Goal: Information Seeking & Learning: Learn about a topic

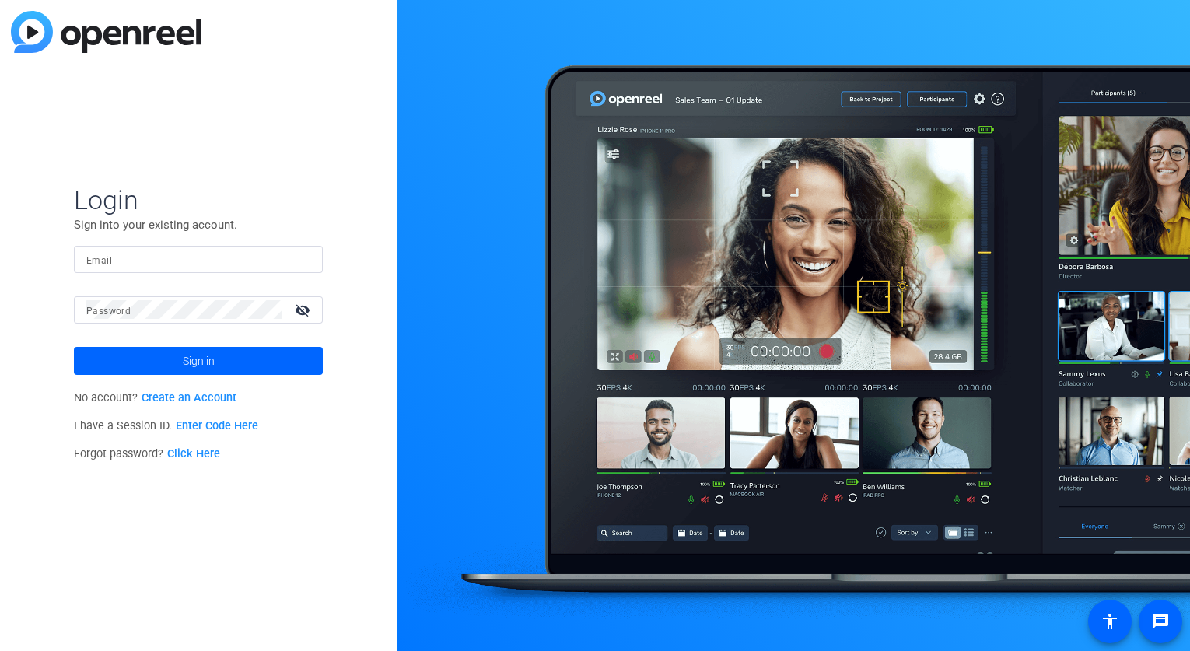
click at [405, 541] on div at bounding box center [793, 325] width 793 height 651
click at [137, 267] on input "Email" at bounding box center [198, 259] width 224 height 19
paste input "[EMAIL_ADDRESS][DOMAIN_NAME]"
type input "[EMAIL_ADDRESS][DOMAIN_NAME]"
click at [454, 411] on div at bounding box center [793, 325] width 793 height 651
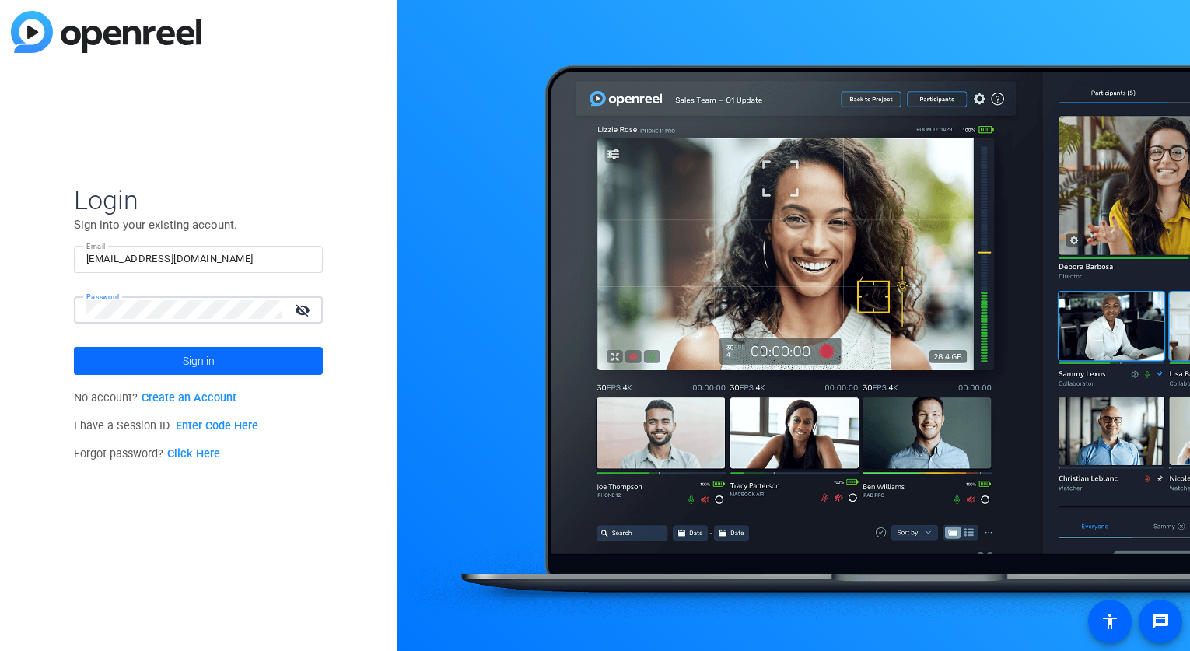
click at [196, 358] on span "Sign in" at bounding box center [199, 361] width 32 height 39
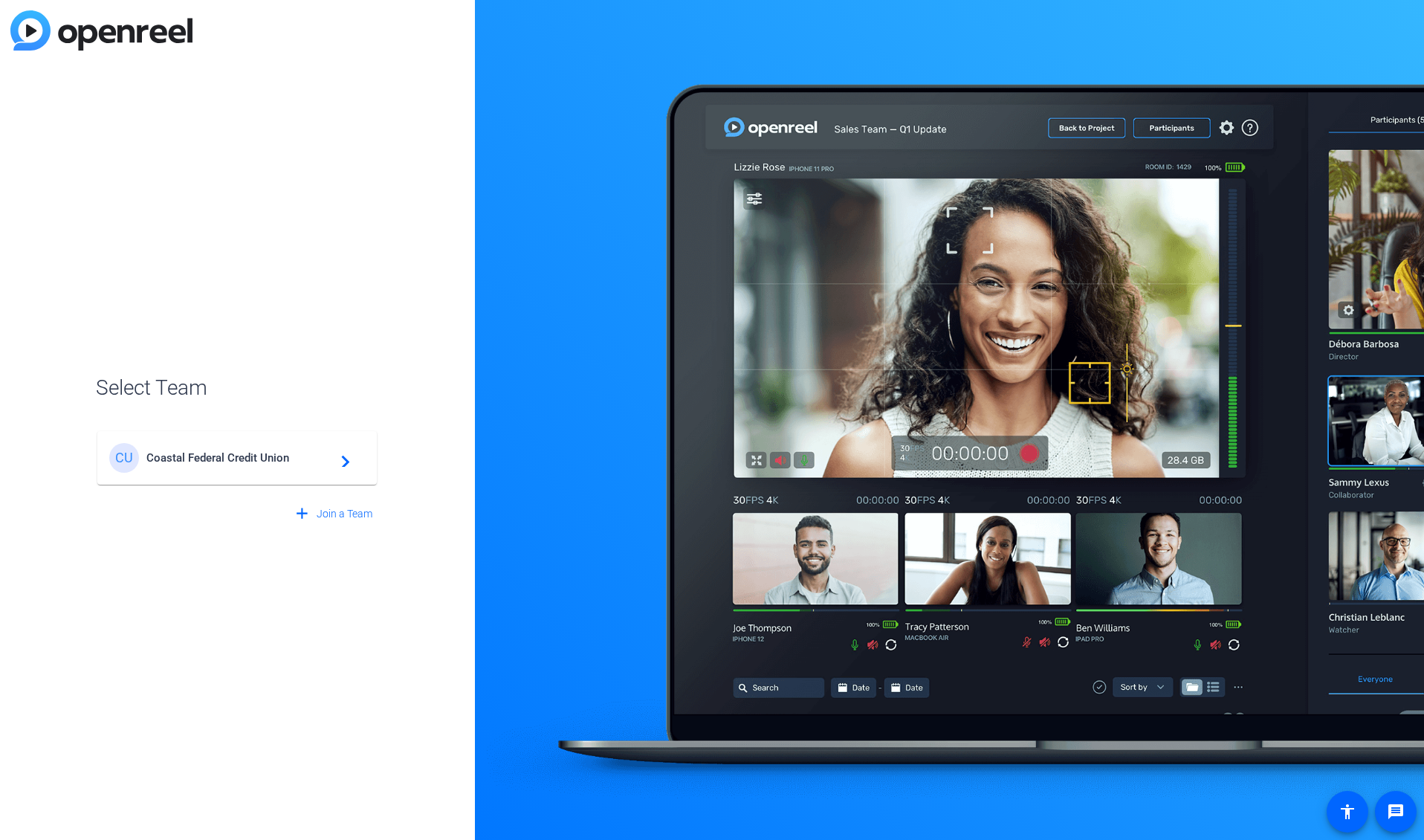
click at [279, 463] on span "Coastal Federal Credit Union" at bounding box center [239, 458] width 185 height 13
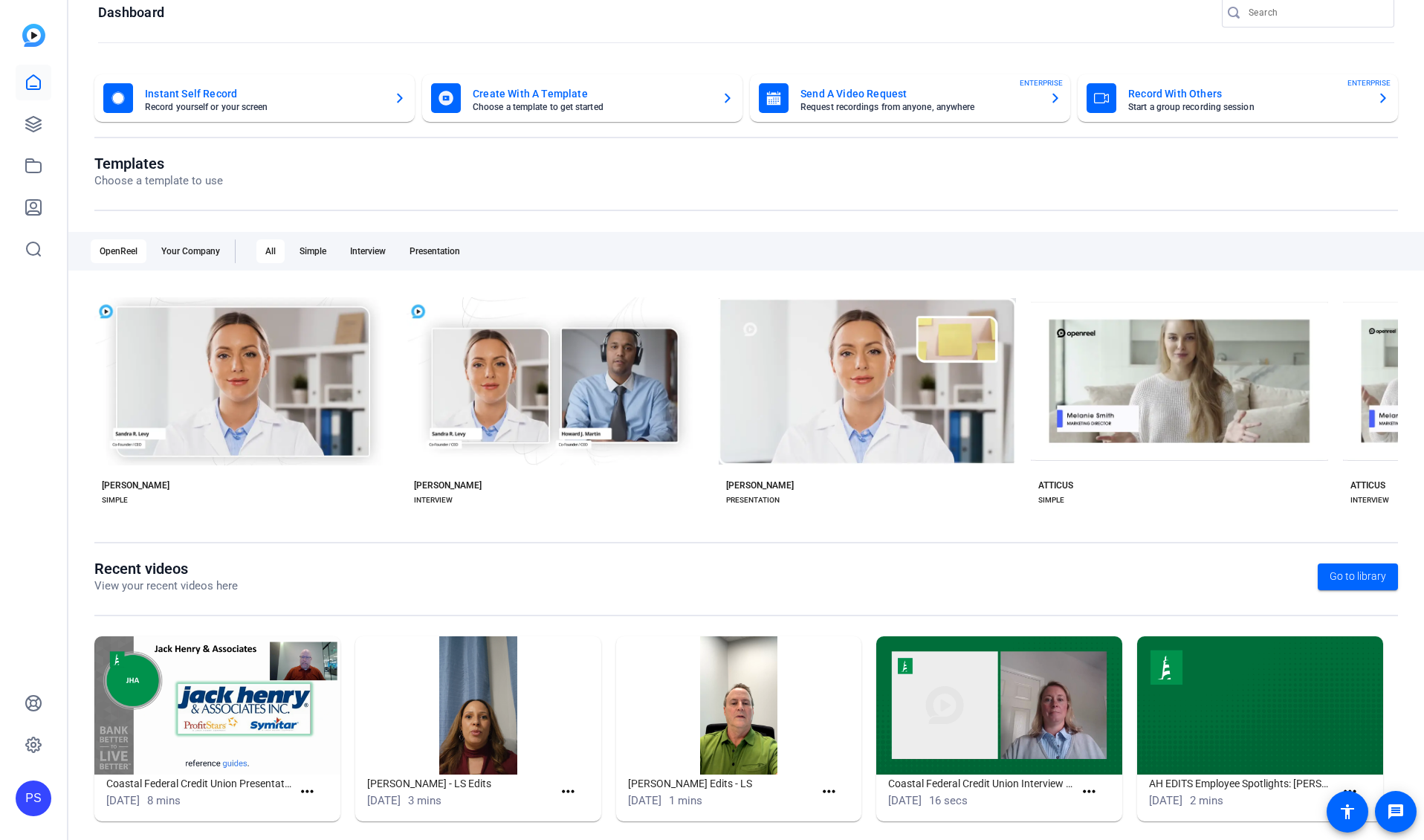
scroll to position [38, 0]
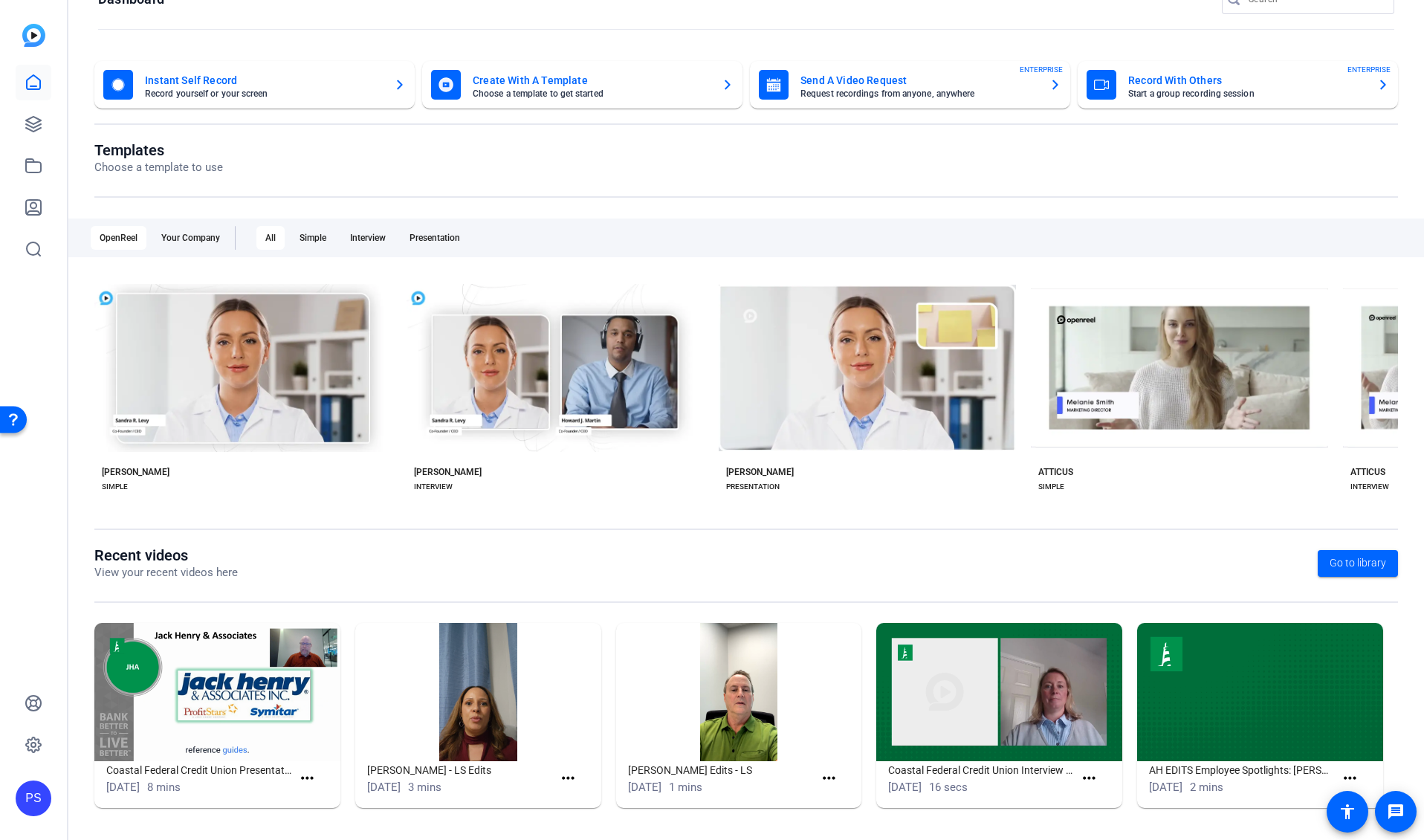
click at [1023, 621] on img at bounding box center [999, 692] width 246 height 139
click at [1024, 621] on img at bounding box center [999, 692] width 246 height 139
click at [1025, 621] on img at bounding box center [999, 692] width 246 height 139
click at [1089, 621] on mat-icon "more_horiz" at bounding box center [1089, 778] width 18 height 18
click at [1094, 621] on span "View" at bounding box center [1116, 800] width 59 height 18
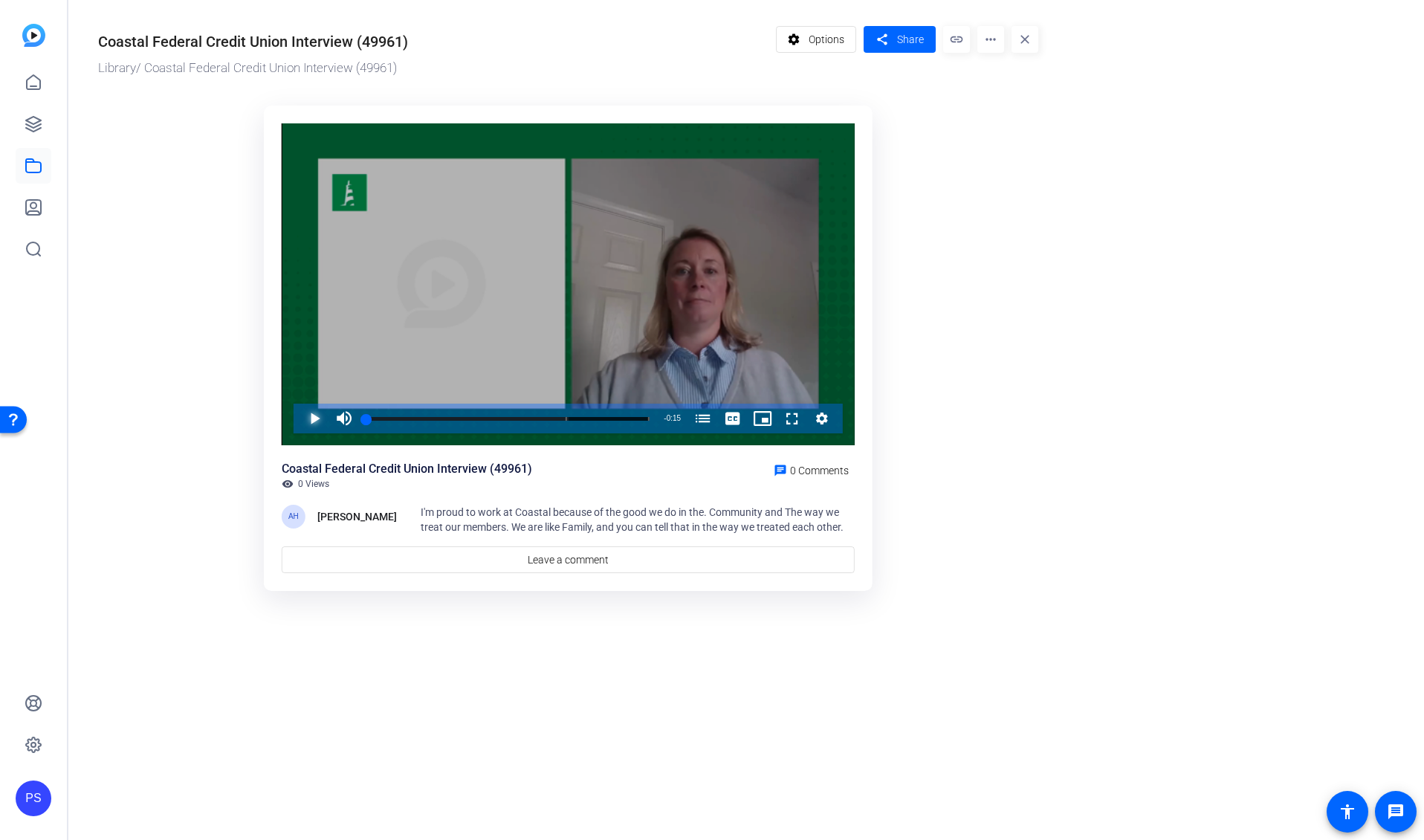
click at [300, 418] on span "Video Player" at bounding box center [300, 418] width 0 height 30
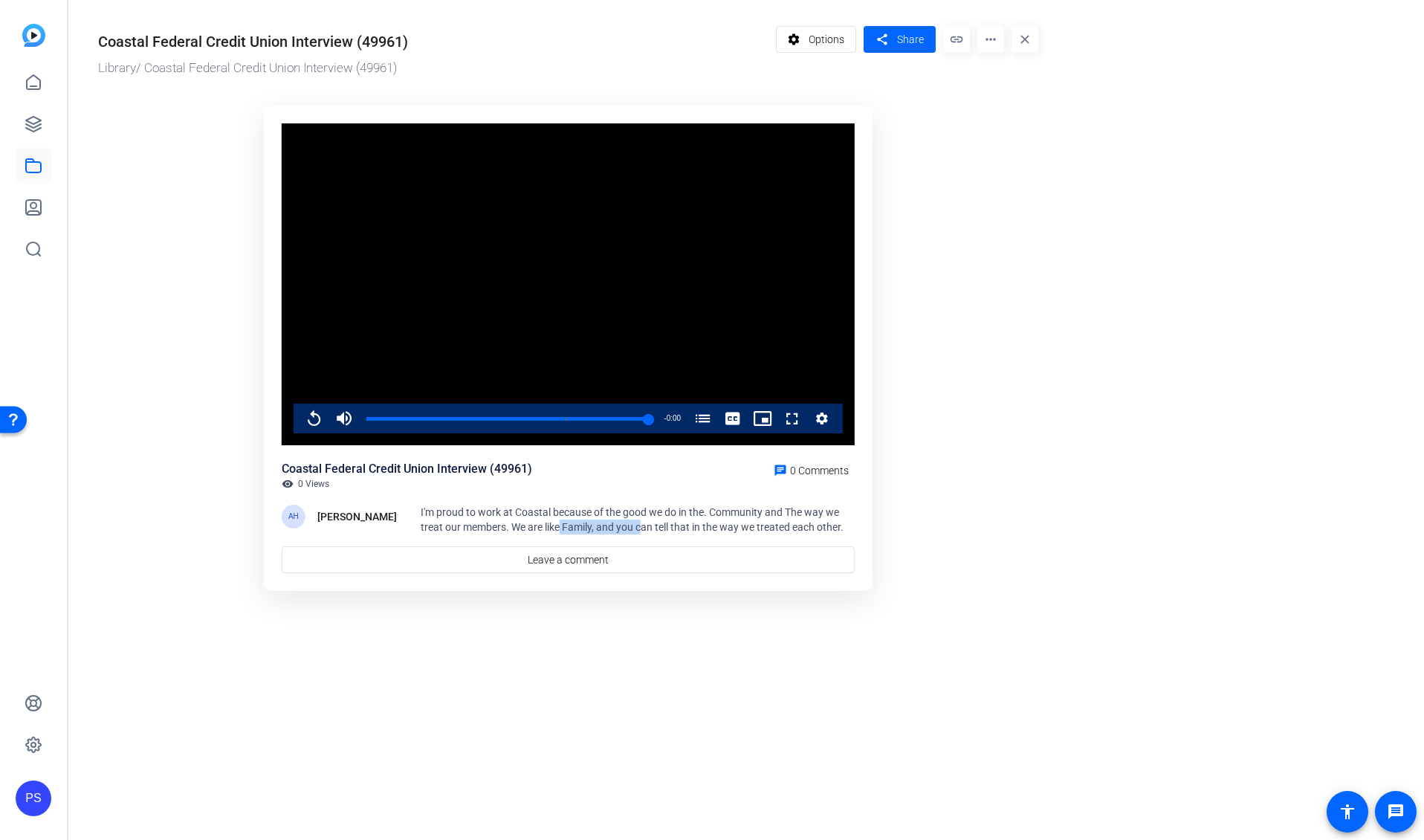
drag, startPoint x: 636, startPoint y: 530, endPoint x: 557, endPoint y: 521, distance: 79.5
click at [557, 521] on span "I'm proud to work at Coastal because of the good we do in the. Community and Th…" at bounding box center [632, 520] width 423 height 27
click at [493, 507] on span "I'm proud to work at Coastal because of the good we do in the. Community and Th…" at bounding box center [632, 520] width 423 height 27
drag, startPoint x: 459, startPoint y: 510, endPoint x: 845, endPoint y: 519, distance: 386.1
click at [845, 519] on div "I'm proud to work at Coastal because of the good we do in the. Community and Th…" at bounding box center [637, 519] width 434 height 30
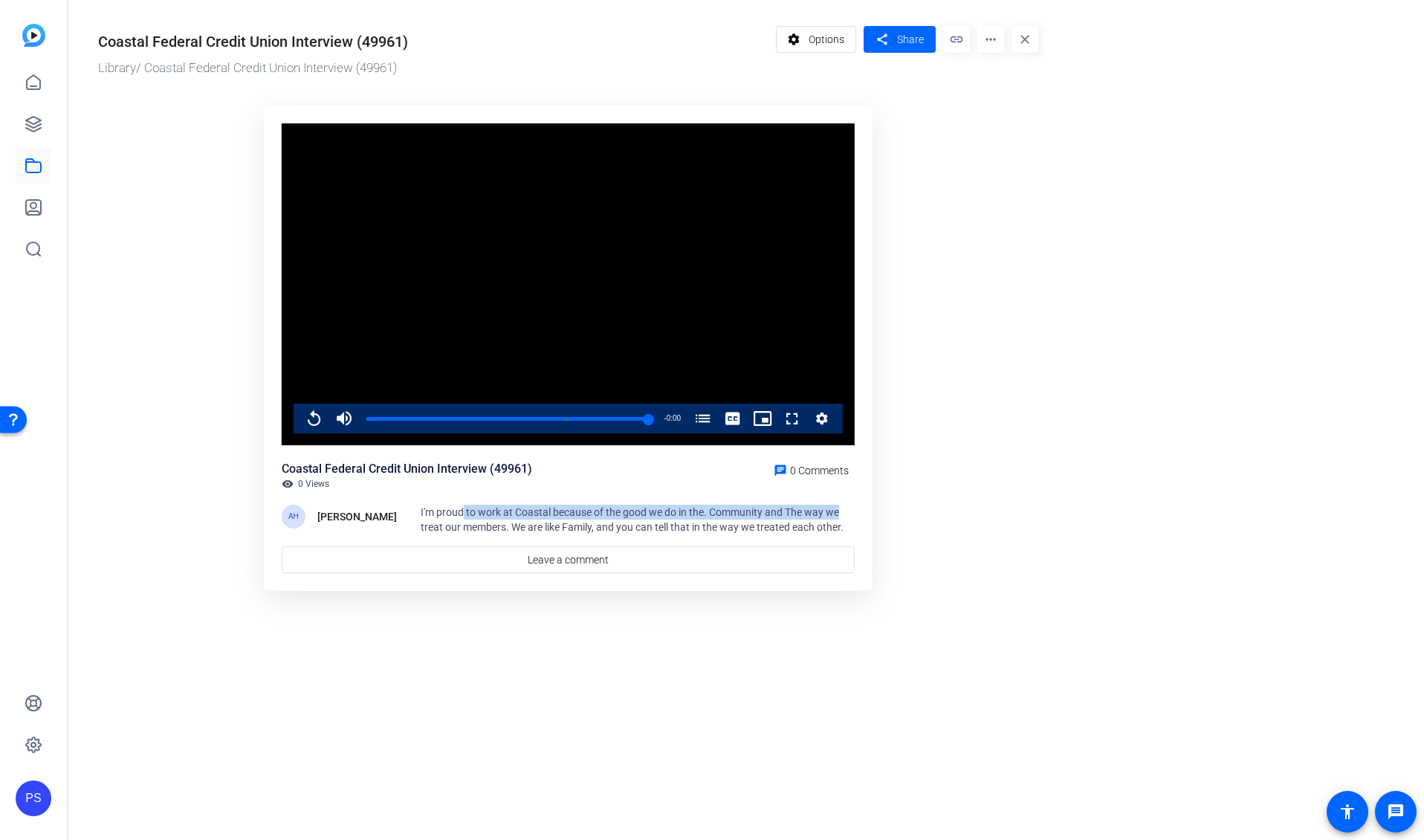
click at [827, 419] on icon "Video Player" at bounding box center [822, 419] width 11 height 11
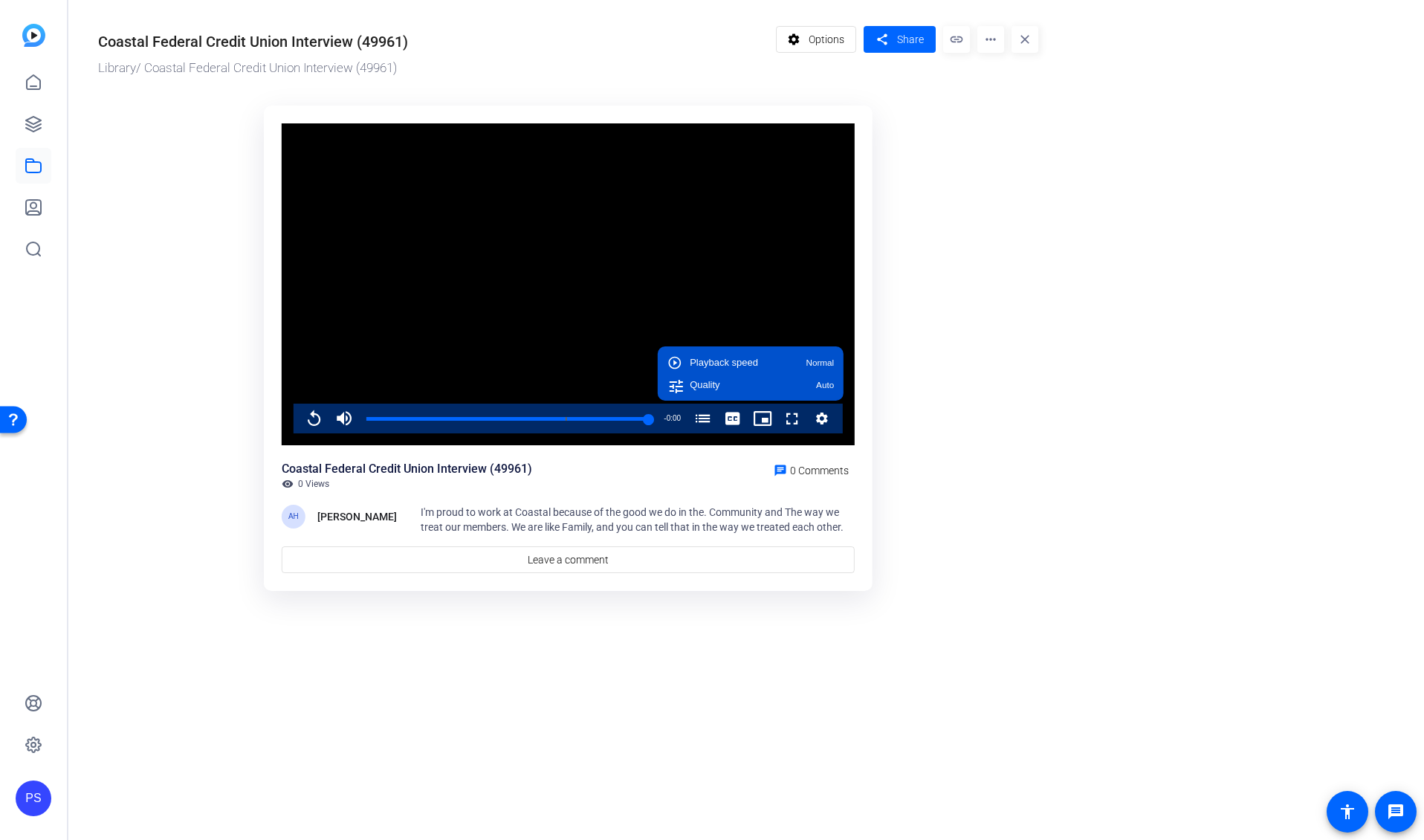
click at [940, 398] on ktd-grid "Video Player is loading. Play Video Replay Mute 100% Current Time 0:15 / Durati…" at bounding box center [569, 349] width 940 height 506
click at [821, 33] on span "Options" at bounding box center [826, 39] width 35 height 29
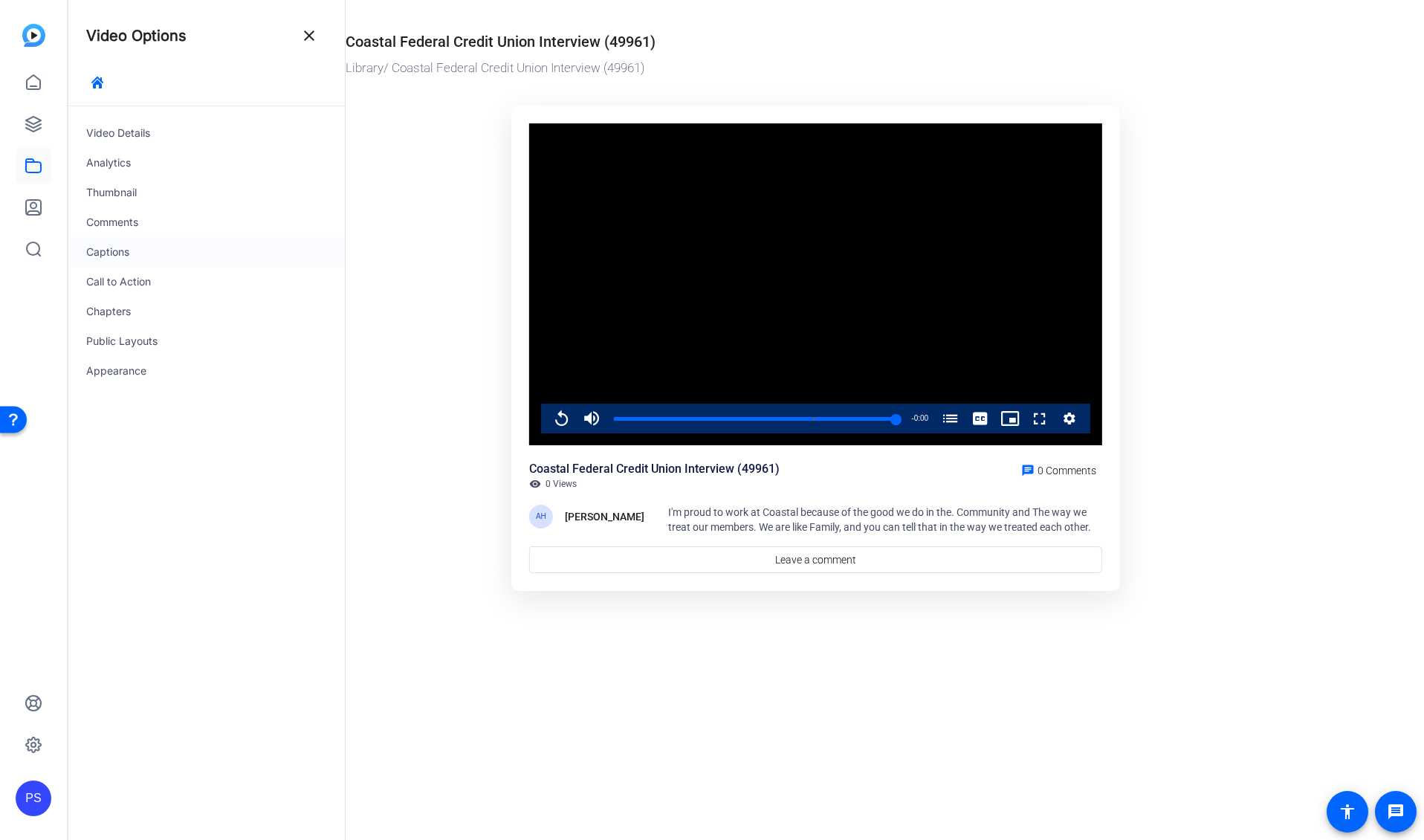
click at [125, 250] on div "Captions" at bounding box center [206, 251] width 276 height 30
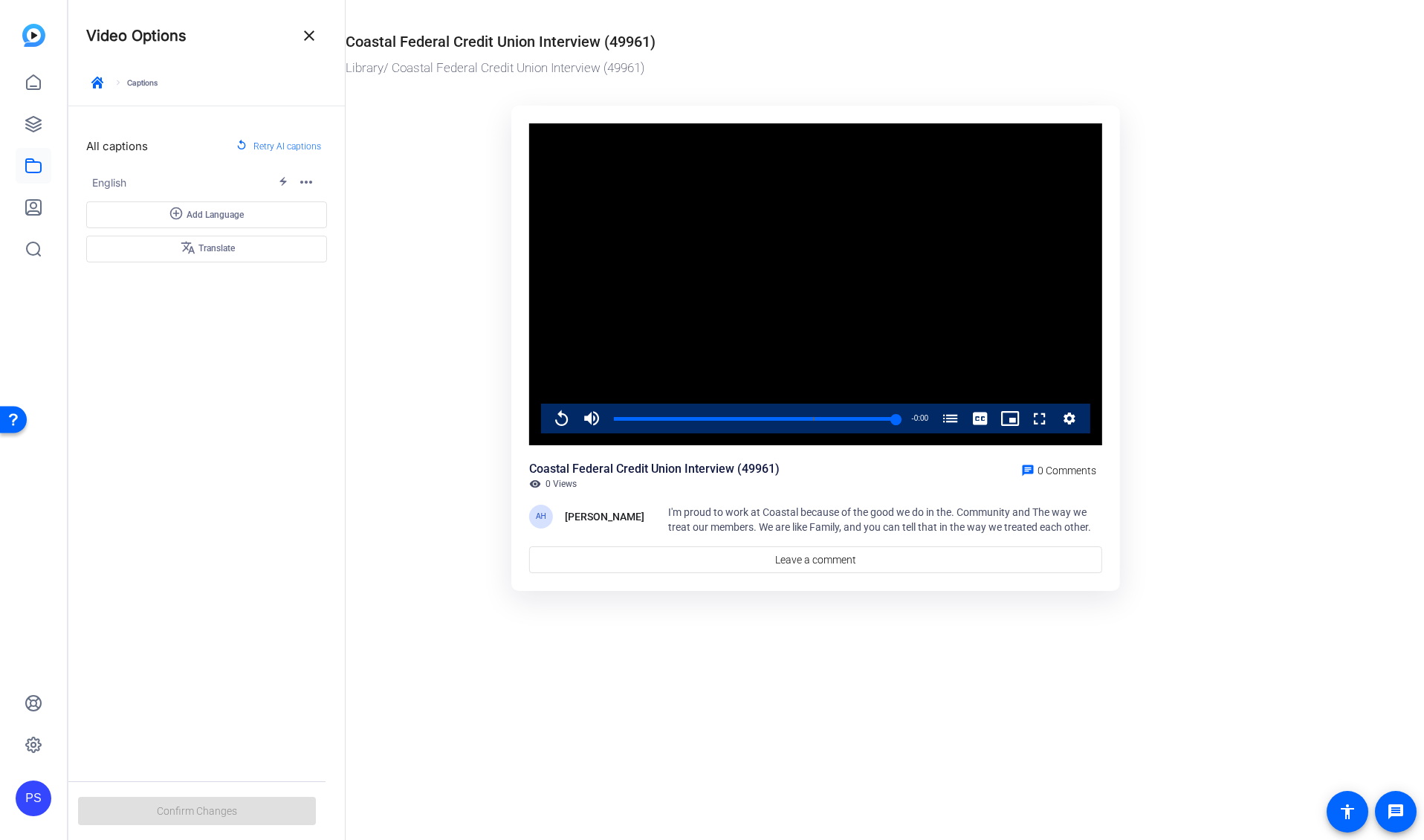
click at [313, 29] on mat-icon "close" at bounding box center [309, 35] width 18 height 18
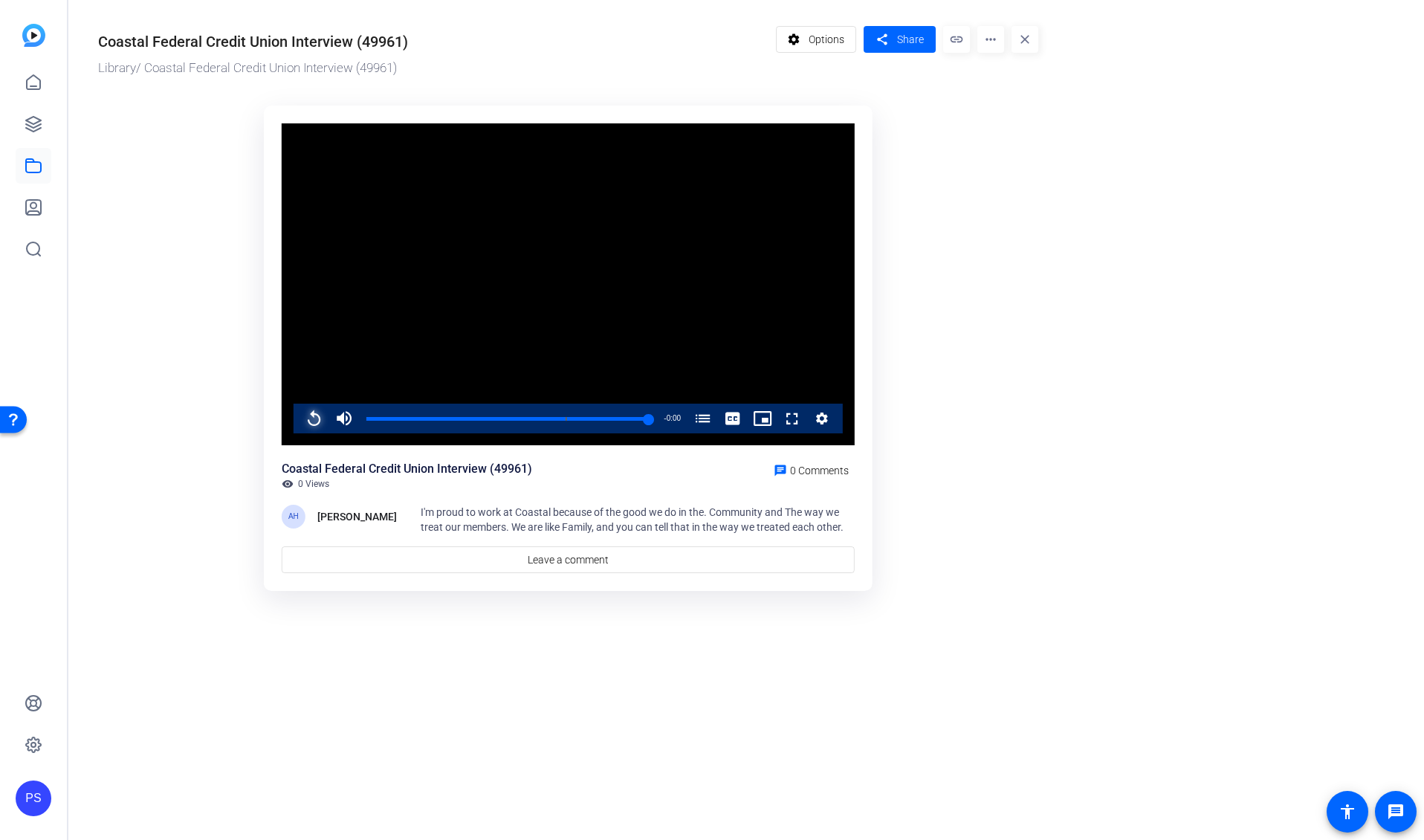
click at [300, 414] on span "Video Player" at bounding box center [300, 418] width 0 height 30
click at [300, 420] on span "Video Player" at bounding box center [300, 418] width 0 height 30
click at [771, 524] on span "I'm proud to work at Coastal because of the good we do in the. Community and Th…" at bounding box center [632, 520] width 423 height 27
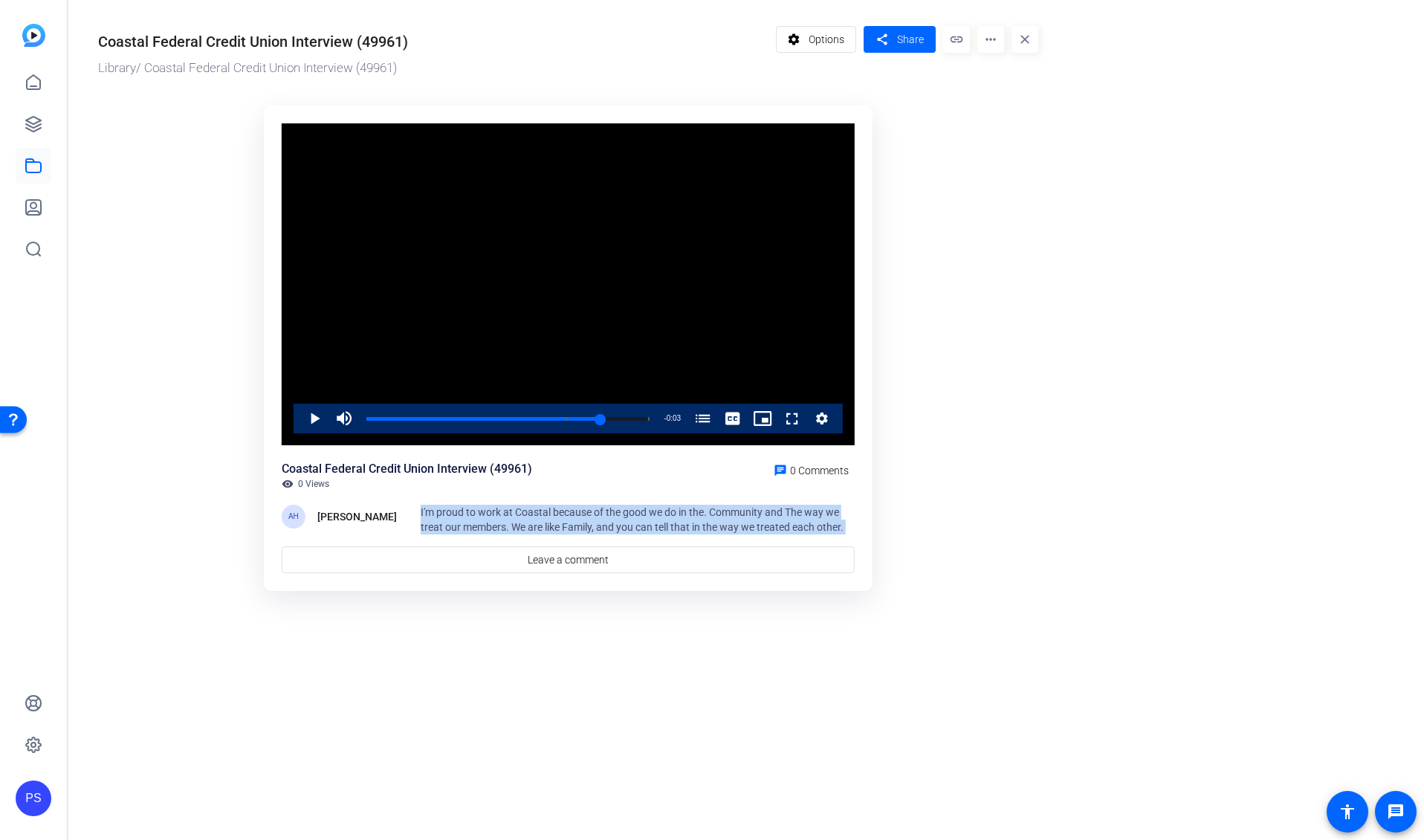
click at [771, 524] on span "I'm proud to work at Coastal because of the good we do in the. Community and Th…" at bounding box center [632, 520] width 423 height 27
copy span "treated"
drag, startPoint x: 1055, startPoint y: 509, endPoint x: 802, endPoint y: 525, distance: 253.5
click at [1055, 509] on or-hosting-video-details "Coastal Federal Credit Union Interview (49961) Library / Coastal Federal Credit…" at bounding box center [743, 307] width 1348 height 614
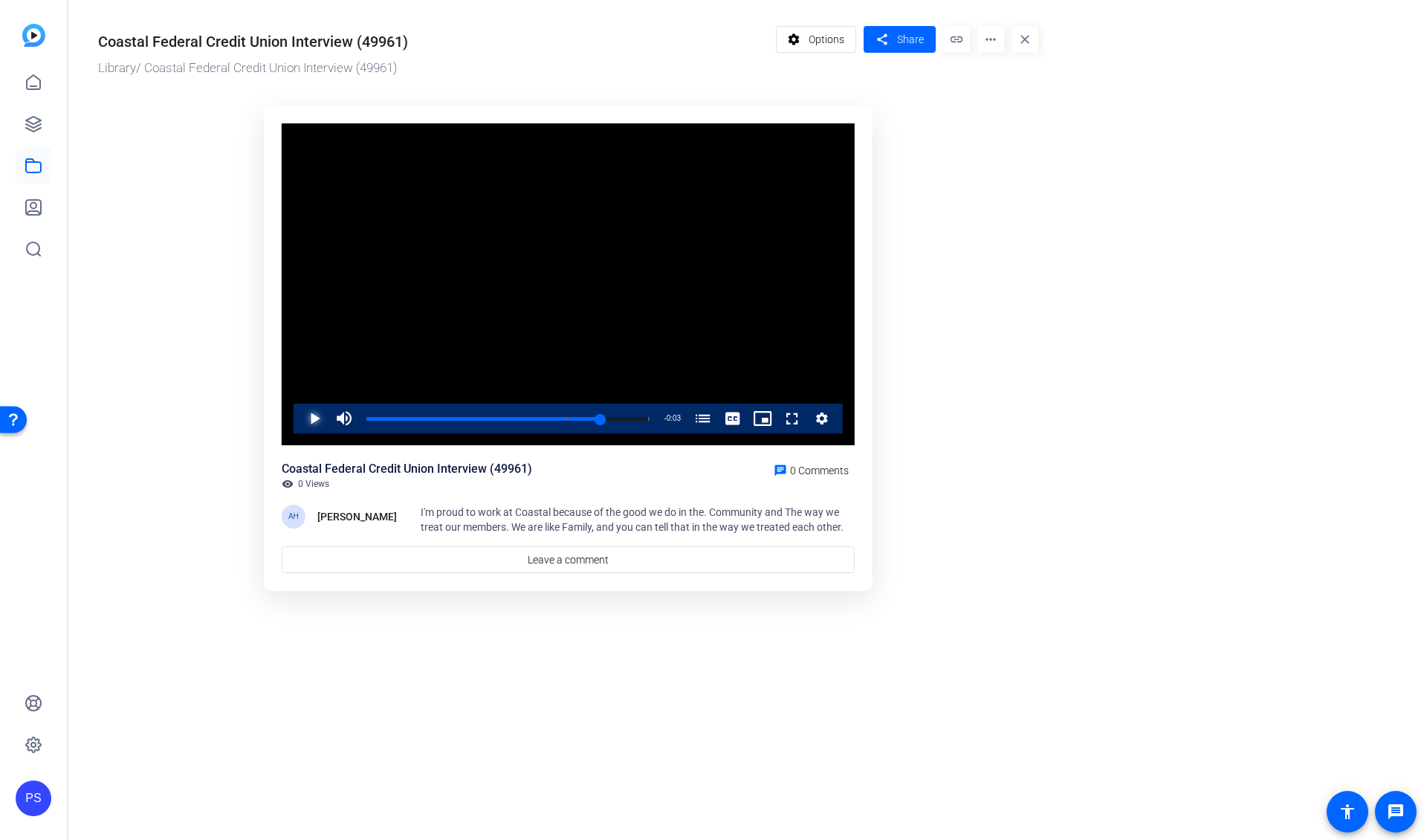
click at [300, 417] on span "Video Player" at bounding box center [300, 418] width 0 height 30
drag, startPoint x: 1113, startPoint y: 472, endPoint x: 842, endPoint y: 475, distance: 271.0
click at [1112, 470] on or-hosting-video-details "Coastal Federal Credit Union Interview (49961) Library / Coastal Federal Credit…" at bounding box center [743, 307] width 1348 height 614
drag, startPoint x: 625, startPoint y: 420, endPoint x: 303, endPoint y: 439, distance: 322.6
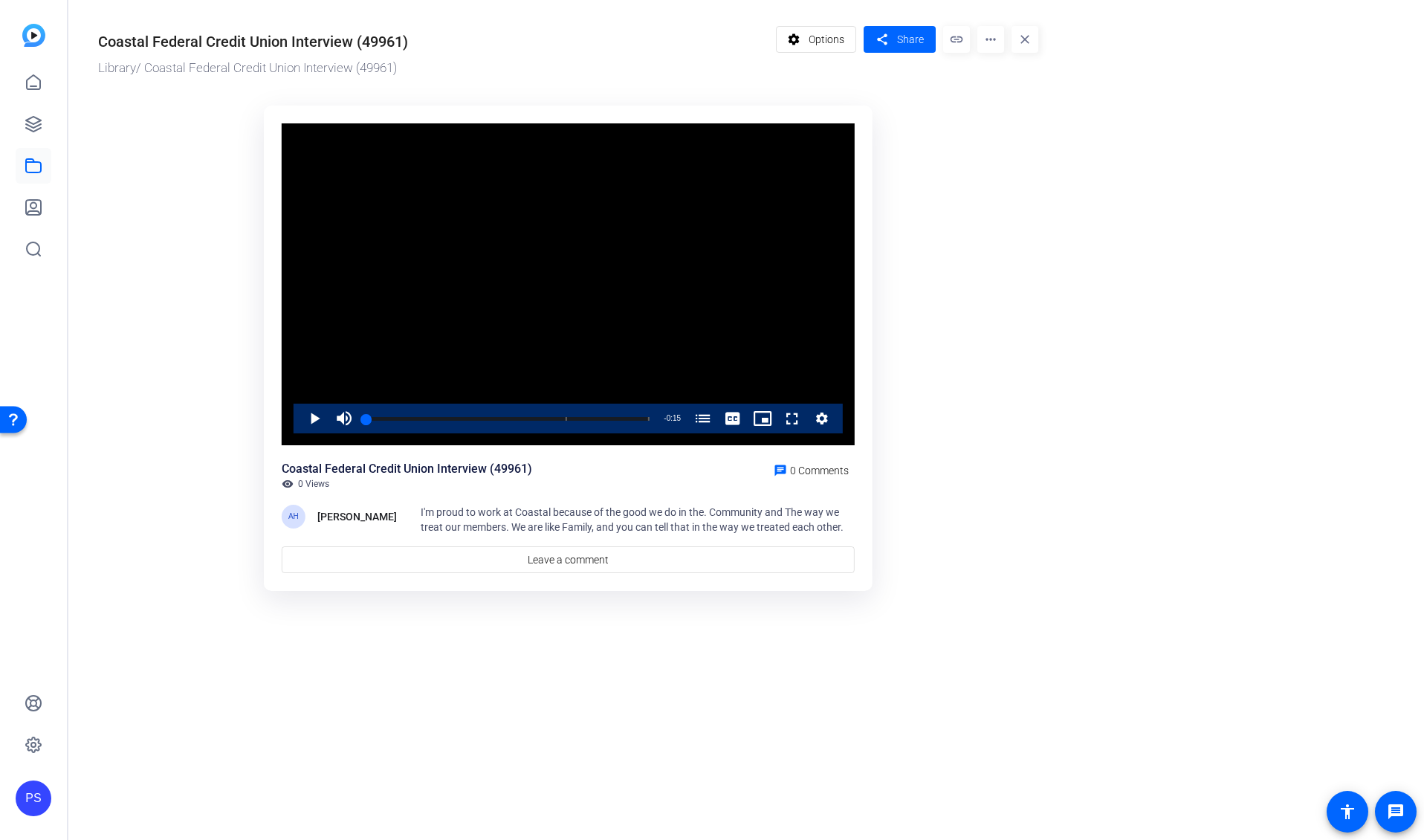
click at [304, 439] on div "Video Player is loading. Play Video Play Mute 100% Current Time 0:00 / Duration…" at bounding box center [569, 285] width 573 height 323
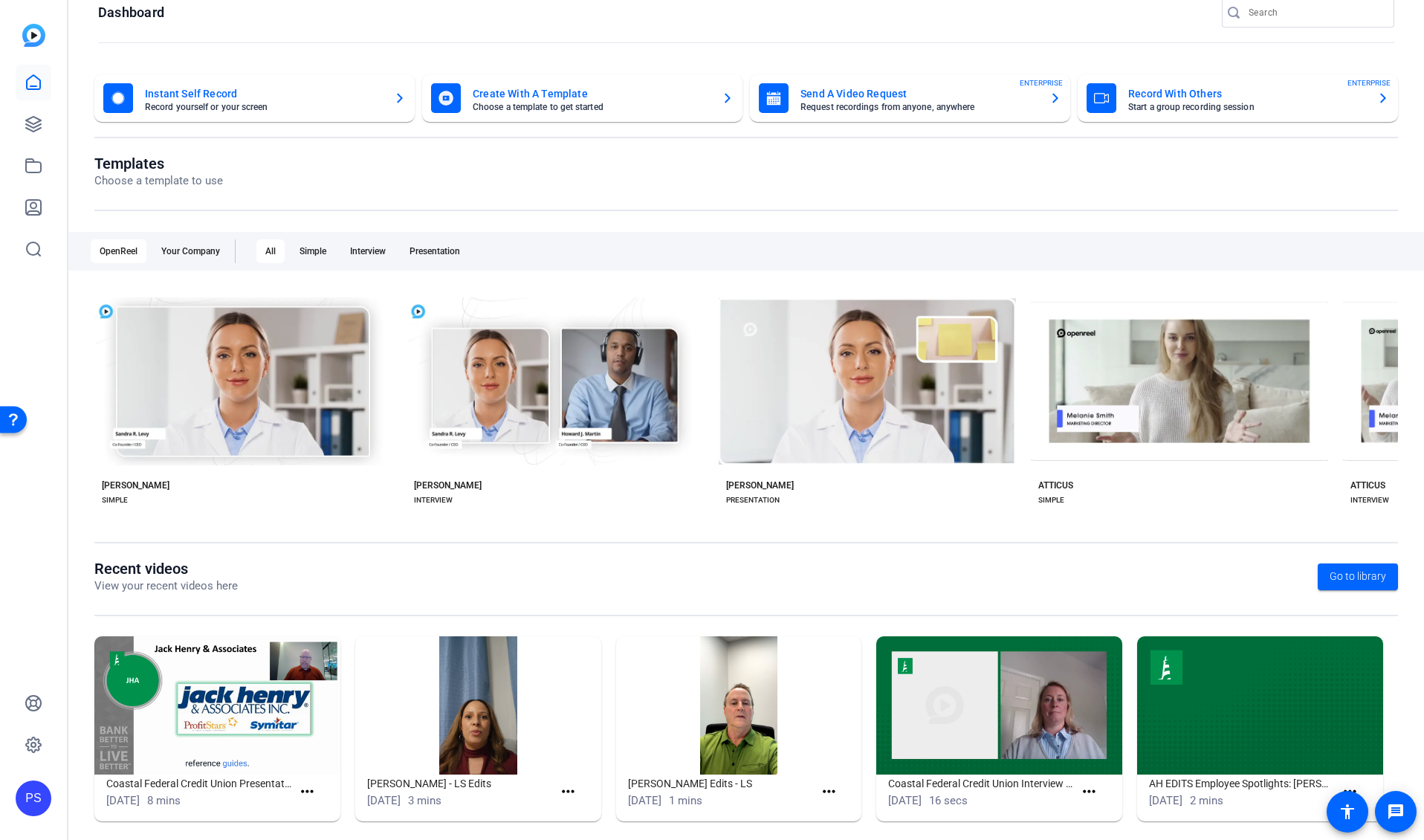
scroll to position [38, 0]
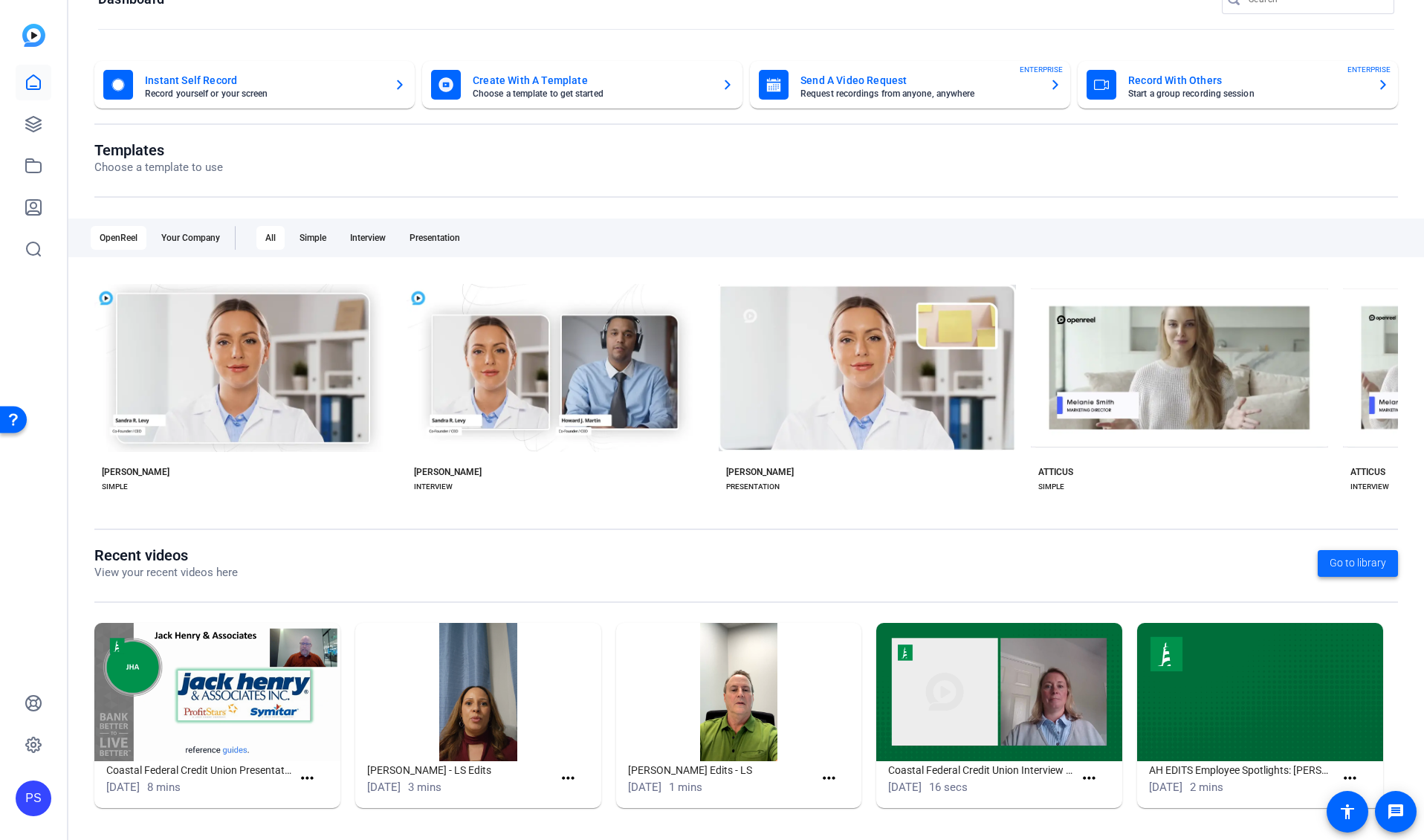
click at [1136, 563] on span "Go to library" at bounding box center [1358, 563] width 56 height 15
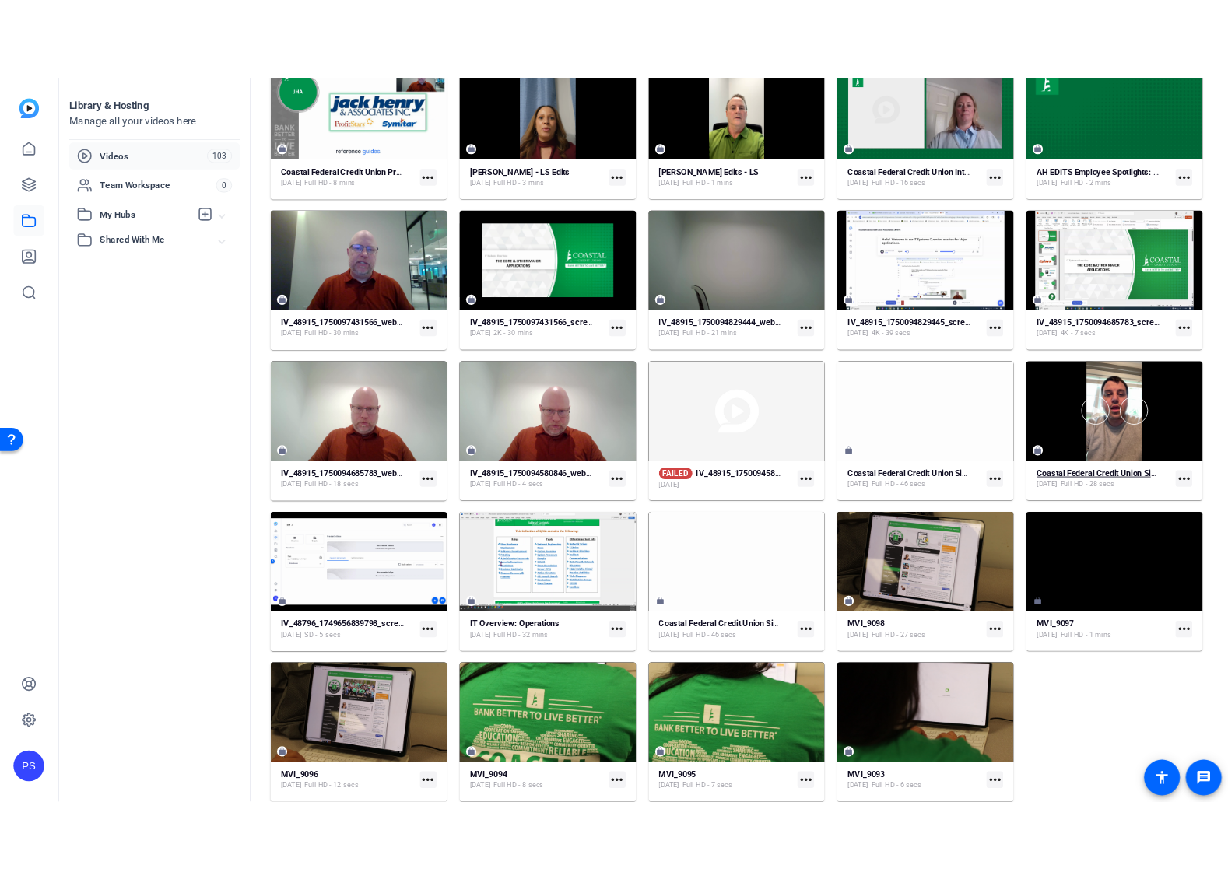
scroll to position [157, 0]
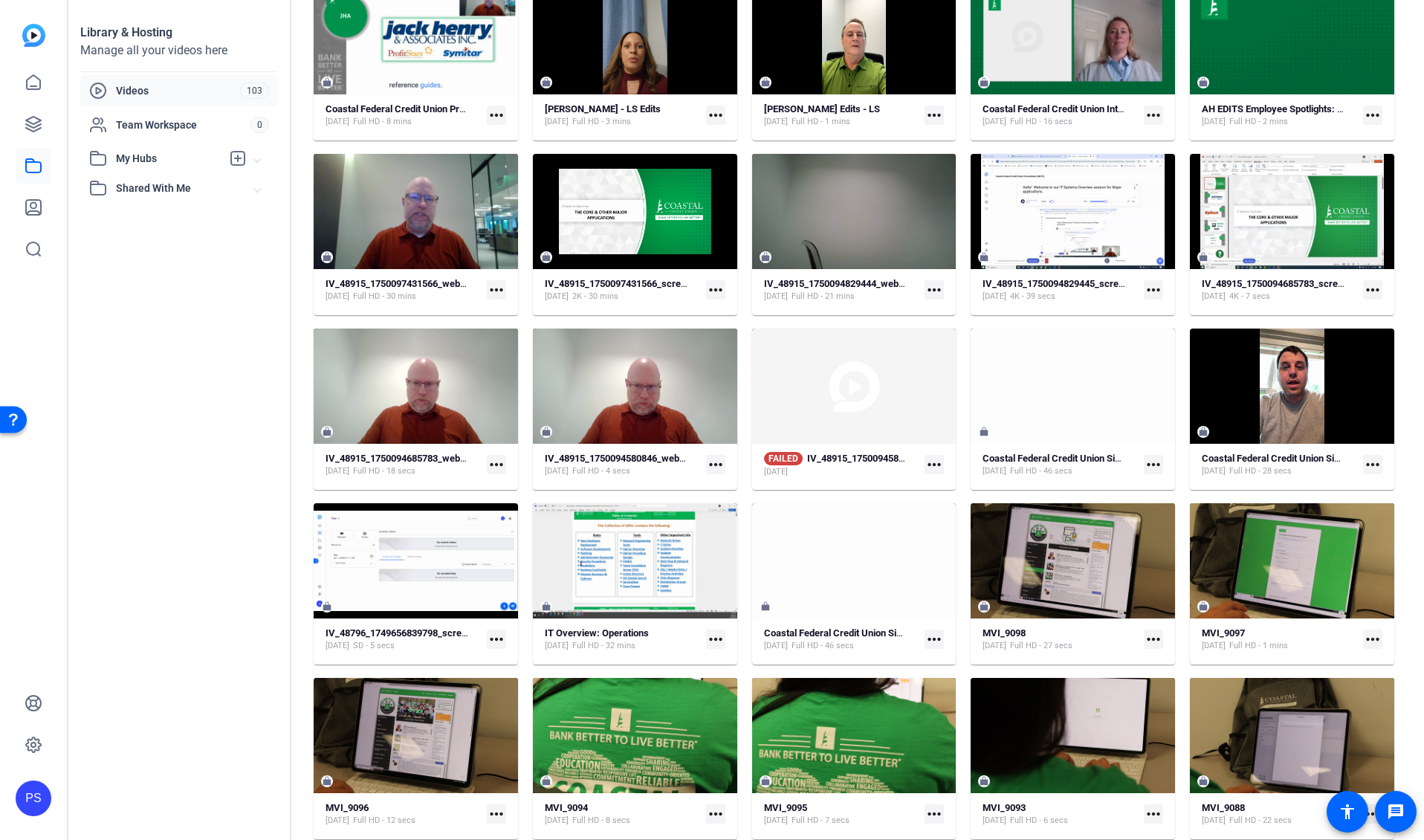
click at [1136, 464] on mat-icon "more_horiz" at bounding box center [1373, 464] width 19 height 19
click at [1136, 360] on div at bounding box center [712, 420] width 1424 height 840
click at [1136, 347] on div at bounding box center [1292, 386] width 205 height 116
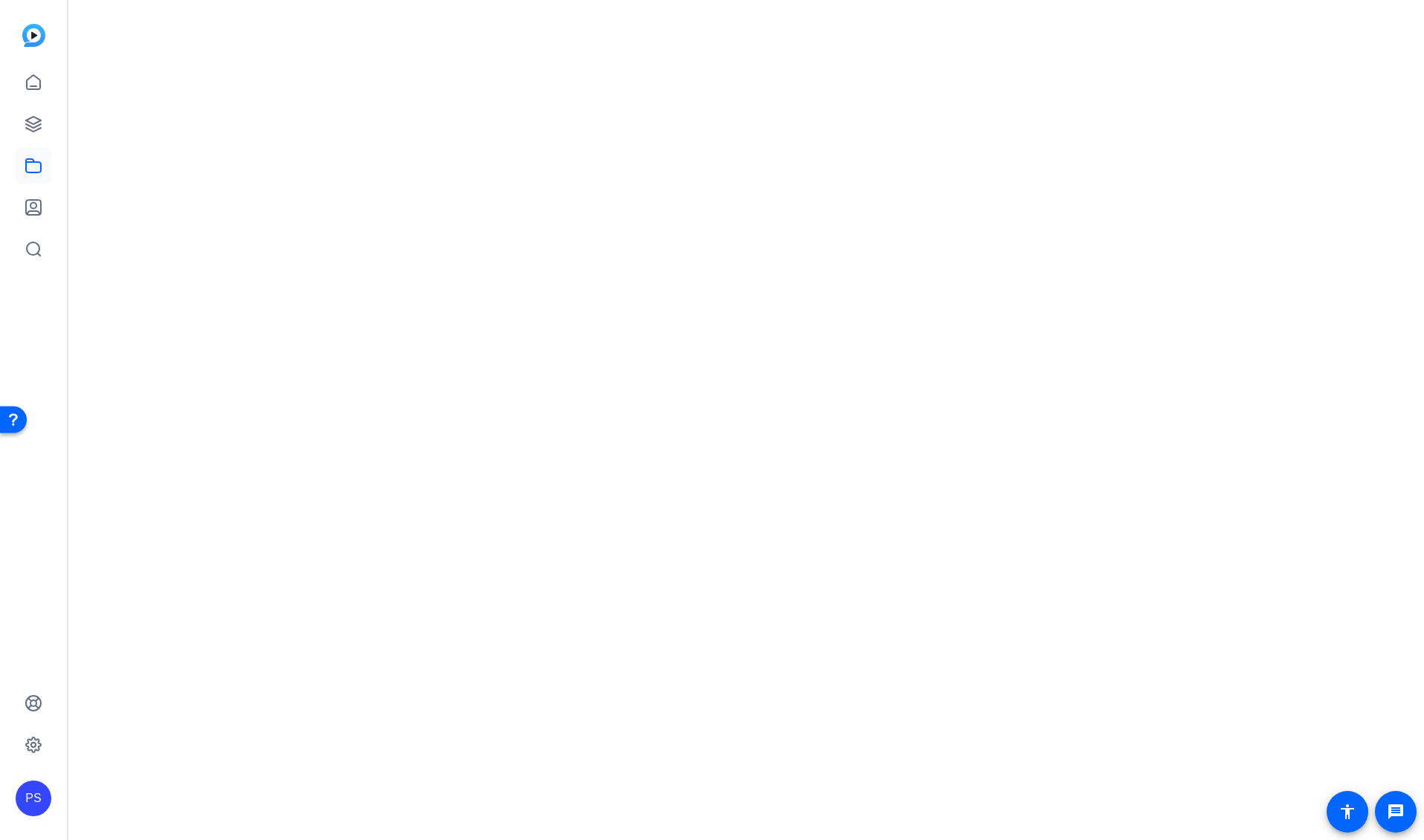
click at [1136, 347] on mat-drawer-content at bounding box center [743, 420] width 1348 height 840
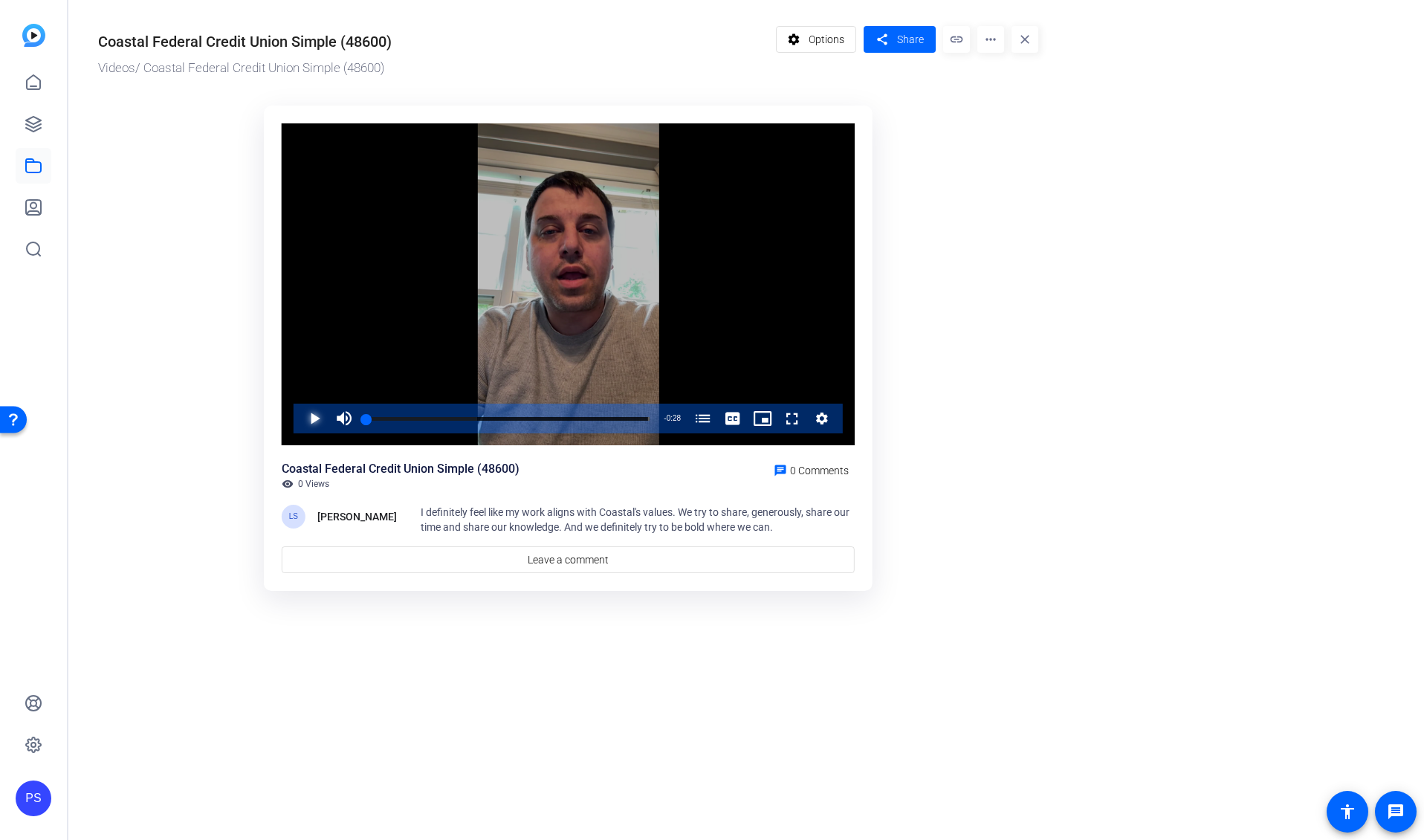
click at [300, 420] on span "Video Player" at bounding box center [300, 418] width 0 height 30
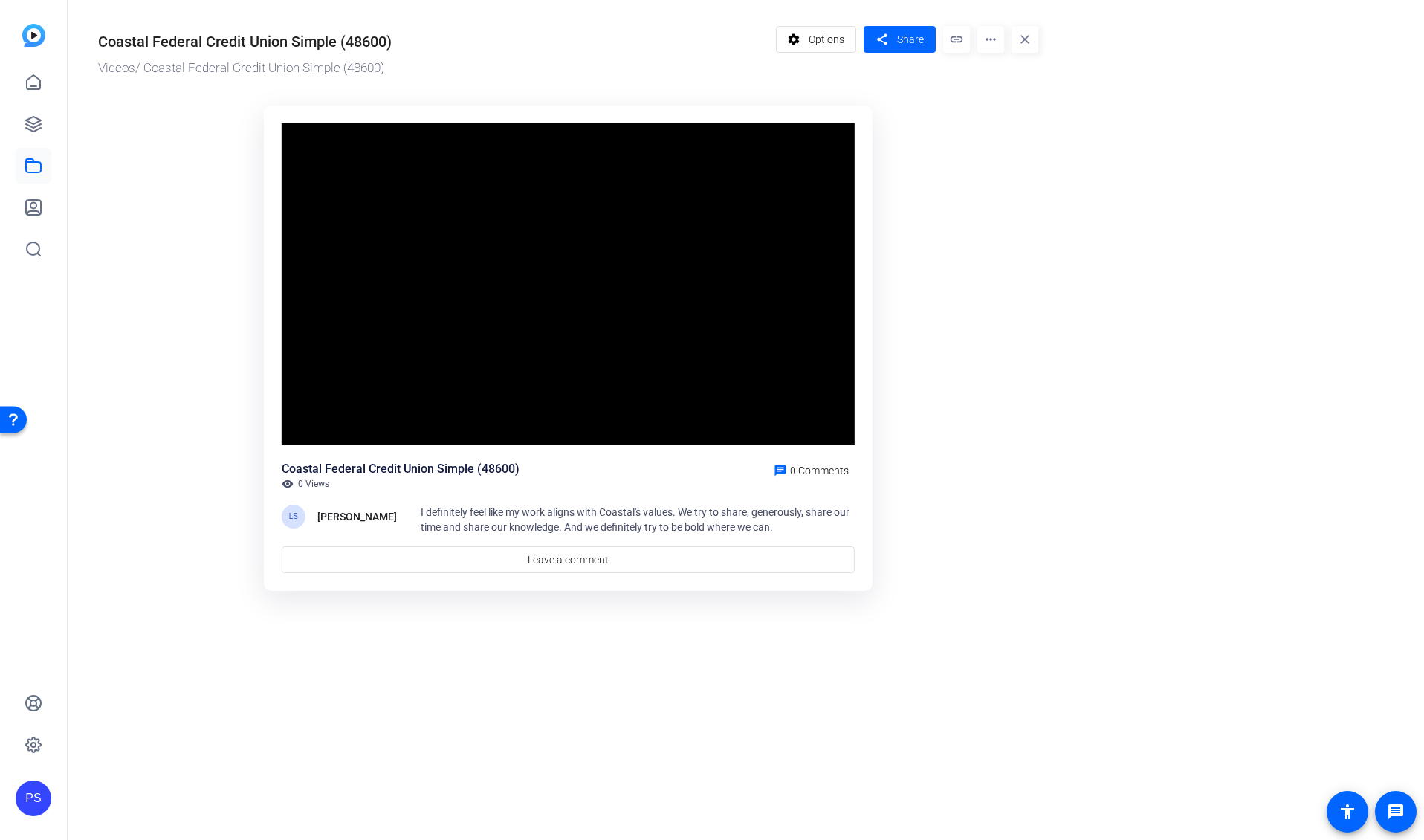
click at [313, 419] on video "Video Player" at bounding box center [569, 285] width 573 height 323
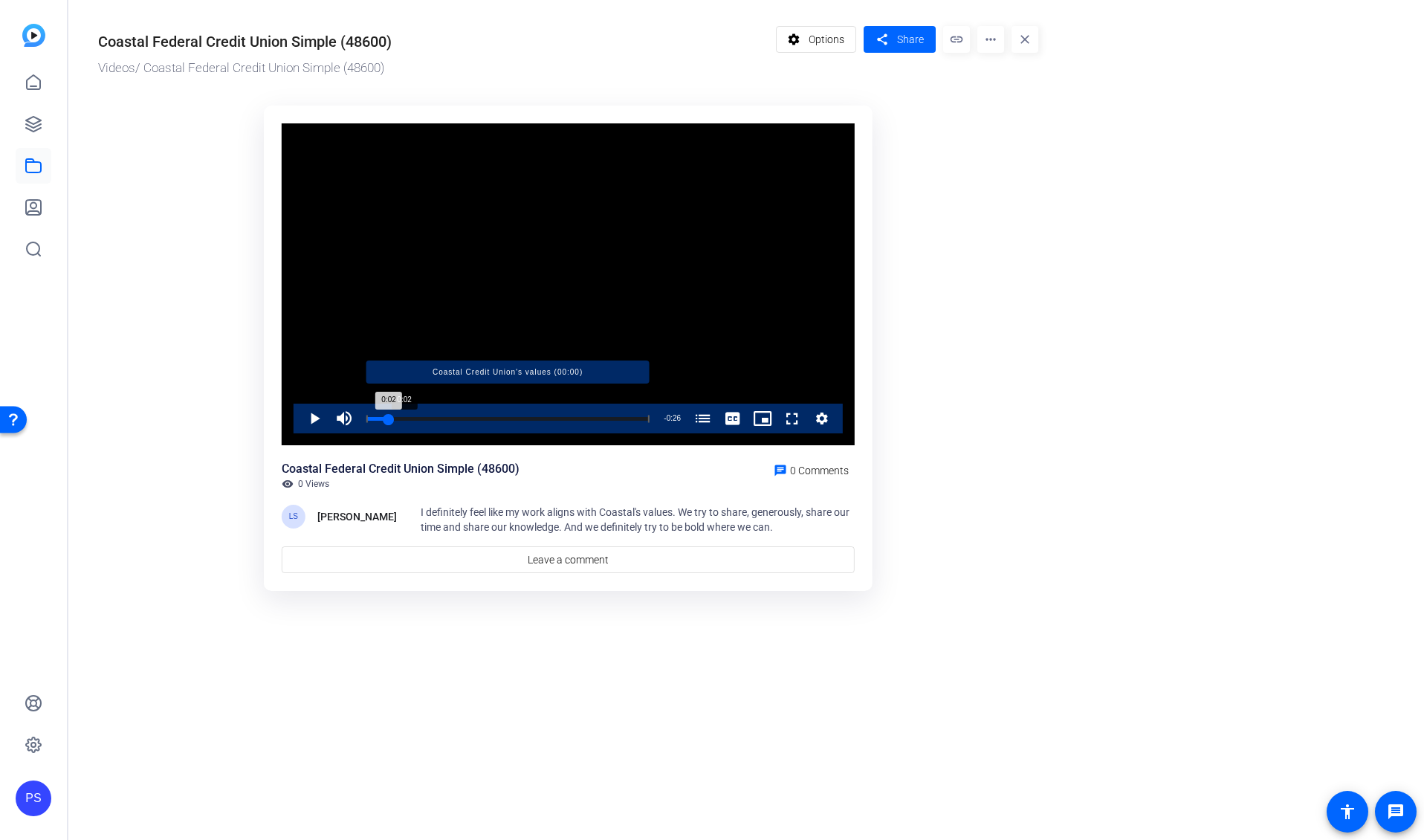
click at [389, 417] on div "Loaded : 100.00% 0:02 0:02 Coastal Credit Union's values (00:00)" at bounding box center [508, 419] width 283 height 4
click at [300, 413] on span "Video Player" at bounding box center [300, 418] width 0 height 30
click at [300, 414] on span "Video Player" at bounding box center [300, 418] width 0 height 30
click at [782, 521] on span "I definitely feel like my work aligns with Coastal's values. We try to share, g…" at bounding box center [635, 520] width 429 height 27
click at [778, 521] on span "I definitely feel like my work aligns with Coastal's values. We try to share, g…" at bounding box center [635, 520] width 429 height 27
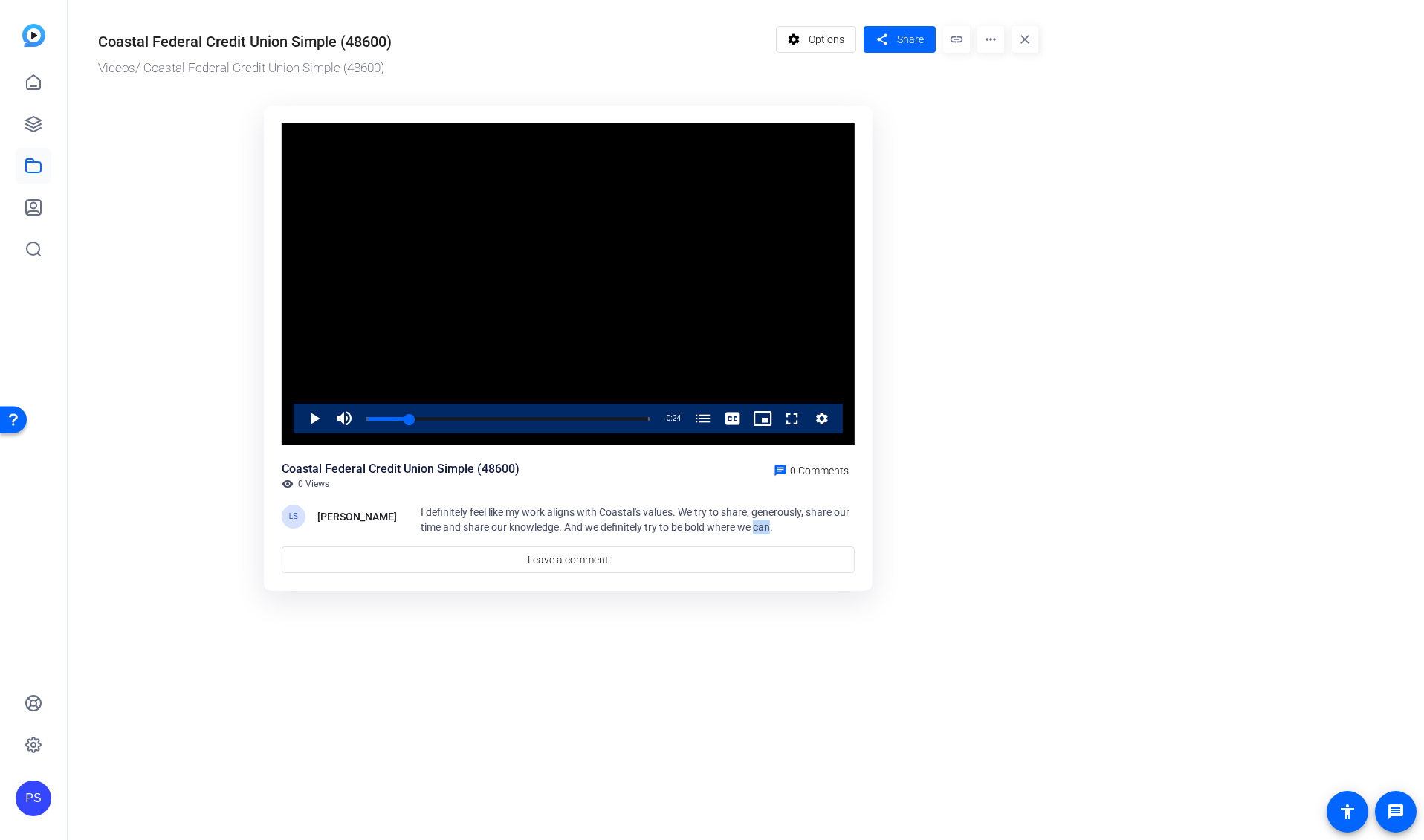
click at [778, 521] on span "I definitely feel like my work aligns with Coastal's values. We try to share, g…" at bounding box center [635, 520] width 429 height 27
copy span "can"
click at [1136, 556] on or-hosting-video-details "Coastal Federal Credit Union Simple (48600) Videos / Coastal Federal Credit Uni…" at bounding box center [743, 307] width 1348 height 614
click at [300, 419] on span "Video Player" at bounding box center [300, 418] width 0 height 30
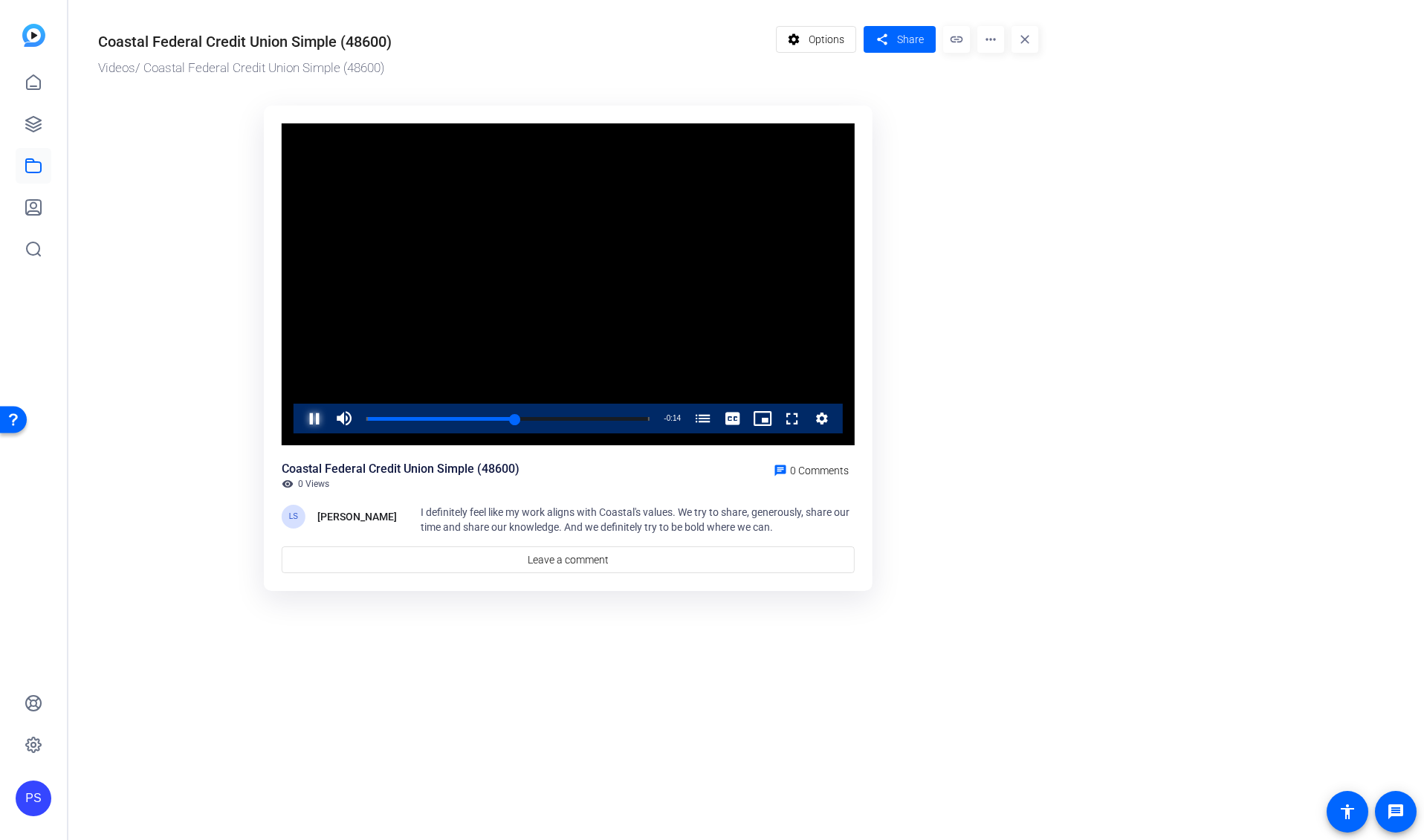
click at [300, 413] on span "Video Player" at bounding box center [300, 418] width 0 height 30
click at [297, 412] on div "Play Mute Current Time 0:15 / Duration 0:28 Loaded : 100.00% 0:00 0:15 Coastal …" at bounding box center [568, 418] width 550 height 30
click at [300, 417] on span "Video Player" at bounding box center [300, 418] width 0 height 30
click at [421, 417] on div "Loaded : 100.00% 0:05 0:05 Coastal Credit Union's values (00:00)" at bounding box center [508, 419] width 283 height 4
click at [417, 417] on div "Loaded : 100.00% 0:05 0:05 Coastal Credit Union's values (00:00)" at bounding box center [508, 419] width 283 height 4
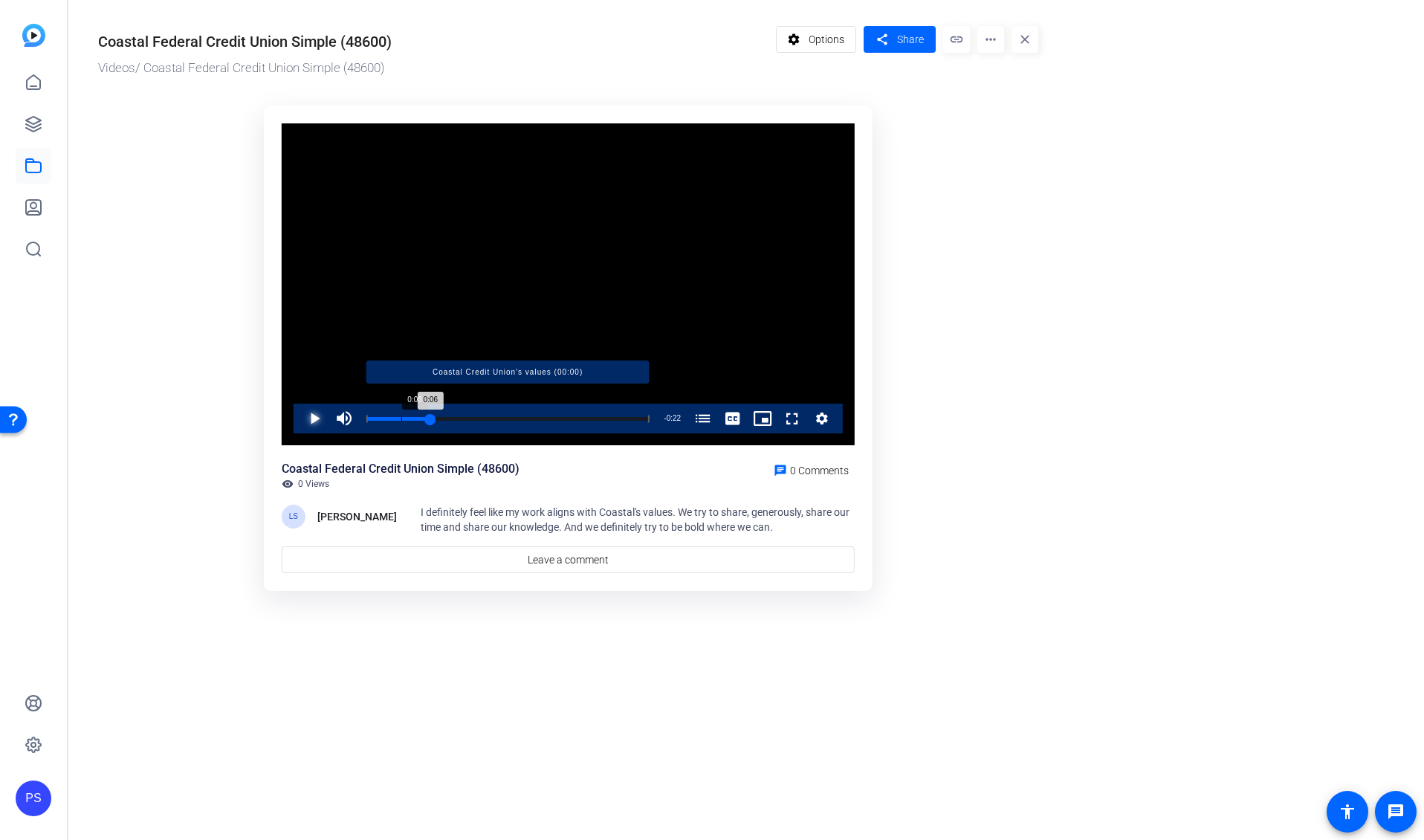
click at [401, 417] on div "Progress Bar" at bounding box center [508, 419] width 283 height 8
click at [300, 416] on span "Video Player" at bounding box center [300, 418] width 0 height 30
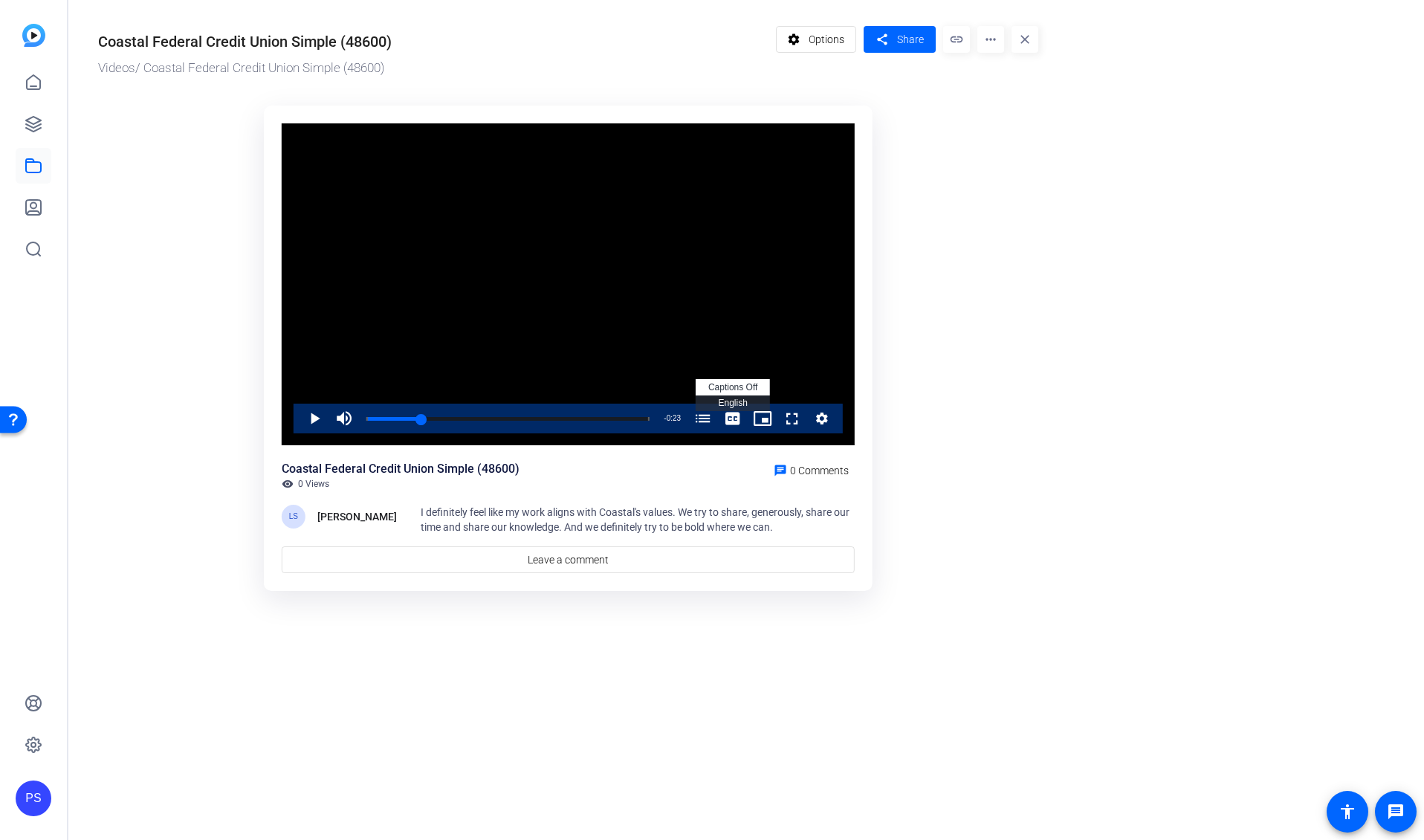
click at [730, 417] on span "Video Player" at bounding box center [732, 418] width 30 height 30
click at [165, 418] on ktd-grid "Video Player is loading. Play Video Play Mute 0% Current Time 0:05 / Duration 0…" at bounding box center [569, 349] width 940 height 506
click at [984, 36] on mat-icon "more_horiz" at bounding box center [991, 39] width 27 height 27
click at [1025, 260] on div at bounding box center [712, 420] width 1424 height 840
click at [544, 515] on span "I definitely feel like my work aligns with Coastal's values. We try to share, g…" at bounding box center [635, 520] width 429 height 27
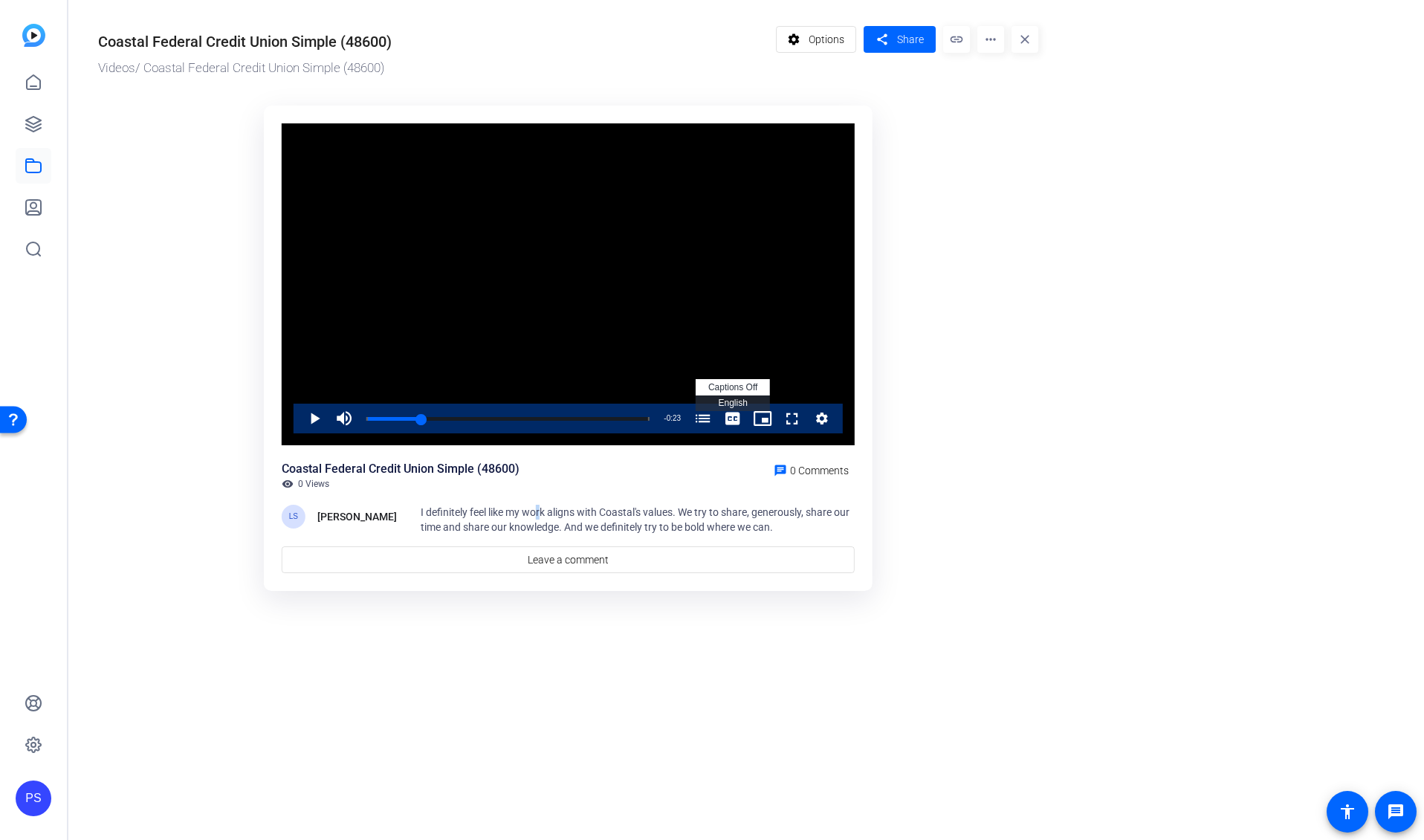
click at [546, 515] on span "I definitely feel like my work aligns with Coastal's values. We try to share, g…" at bounding box center [635, 520] width 429 height 27
drag, startPoint x: 462, startPoint y: 657, endPoint x: 461, endPoint y: 644, distance: 13.0
click at [461, 621] on mat-drawer-content "Coastal Federal Credit Union Simple (48600) Videos / Coastal Federal Credit Uni…" at bounding box center [743, 420] width 1348 height 840
click at [300, 421] on span "Video Player" at bounding box center [300, 418] width 0 height 30
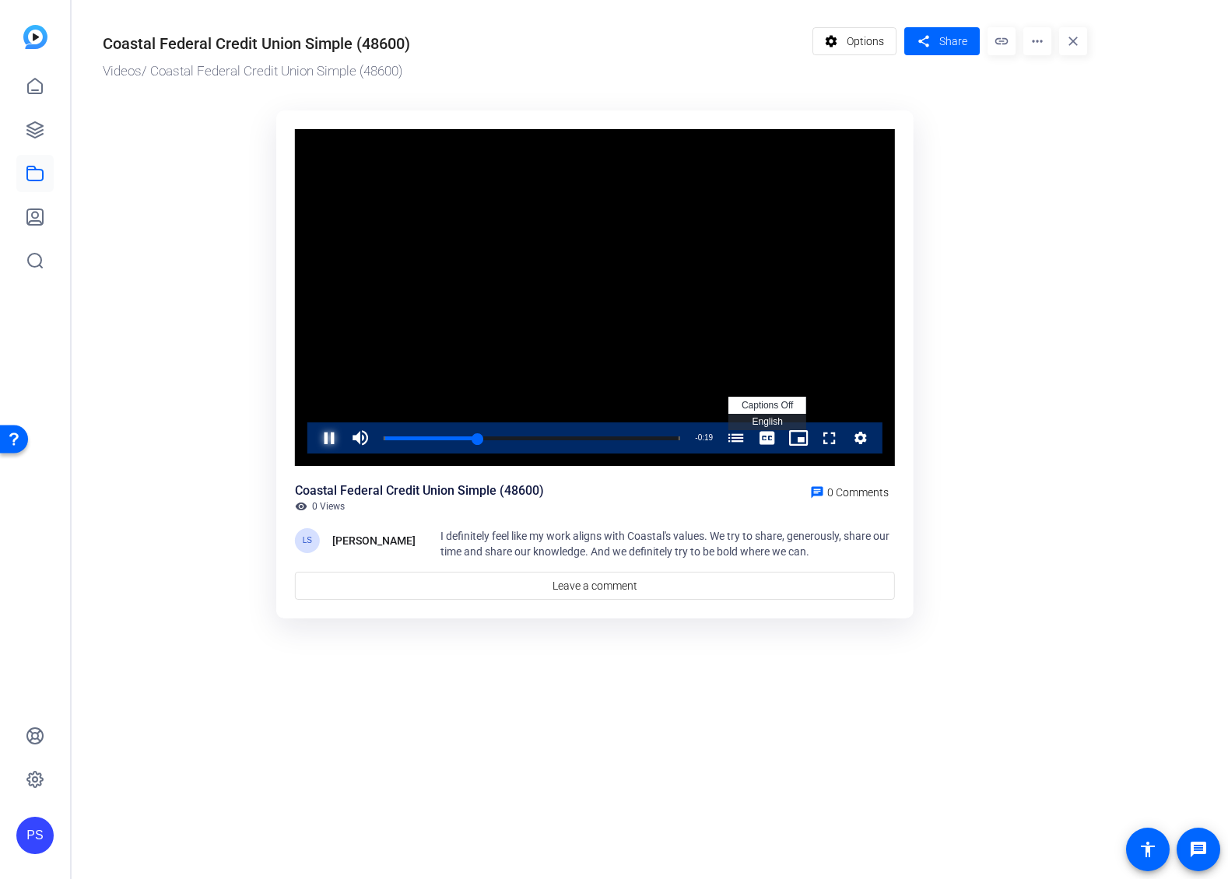
click at [314, 440] on span "Video Player" at bounding box center [314, 437] width 0 height 31
click at [314, 436] on span "Video Player" at bounding box center [314, 437] width 0 height 31
click at [314, 434] on span "Video Player" at bounding box center [314, 437] width 0 height 31
click at [314, 437] on span "Video Player" at bounding box center [314, 437] width 0 height 31
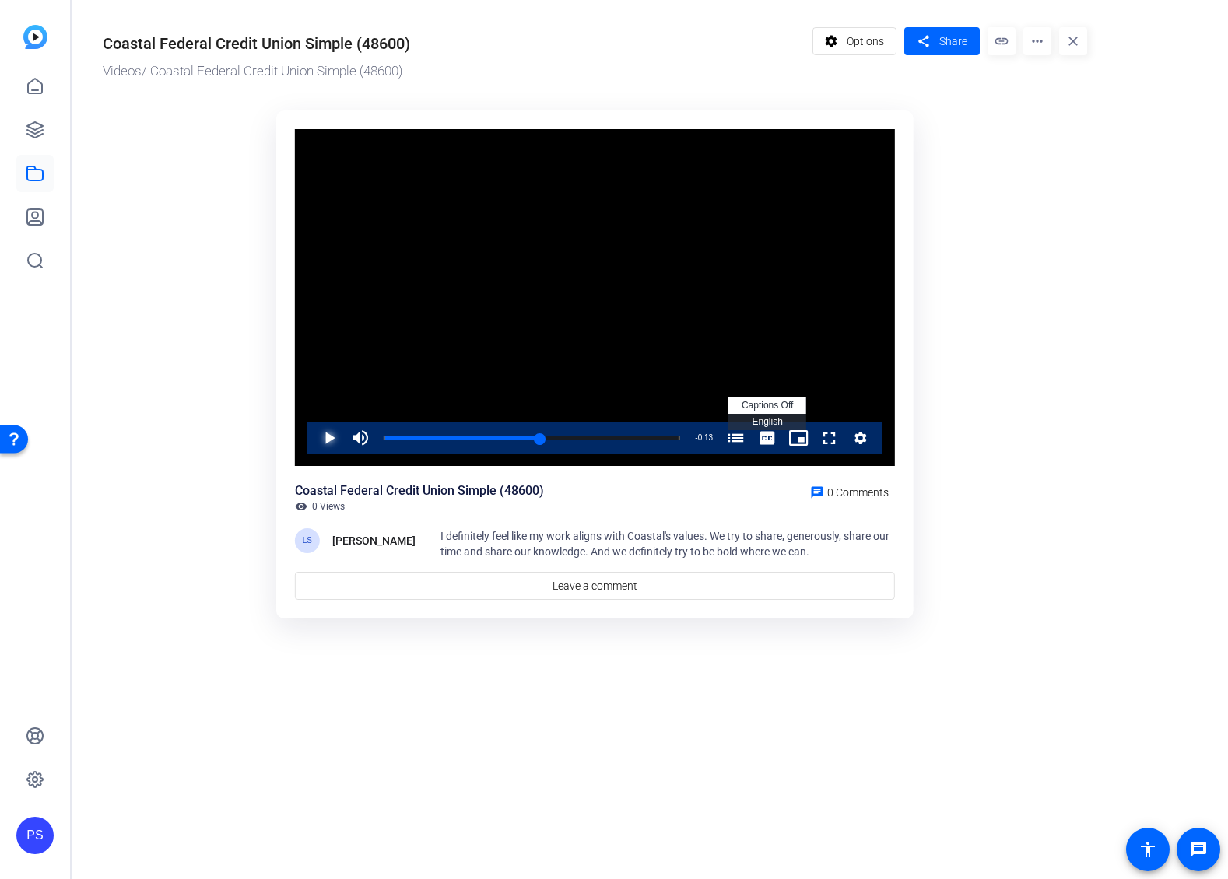
click at [314, 443] on span "Video Player" at bounding box center [314, 437] width 0 height 31
click at [314, 436] on span "Video Player" at bounding box center [314, 437] width 0 height 31
